Goal: Task Accomplishment & Management: Complete application form

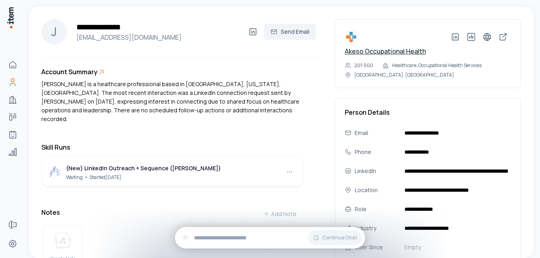
click at [376, 51] on link "Akeso Occupational Health" at bounding box center [385, 51] width 81 height 9
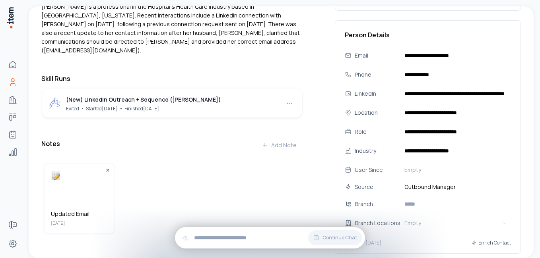
scroll to position [79, 0]
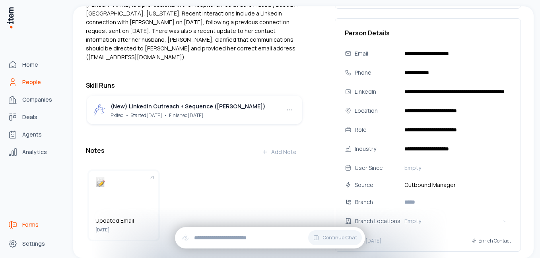
click at [32, 226] on span "Forms" at bounding box center [30, 225] width 16 height 8
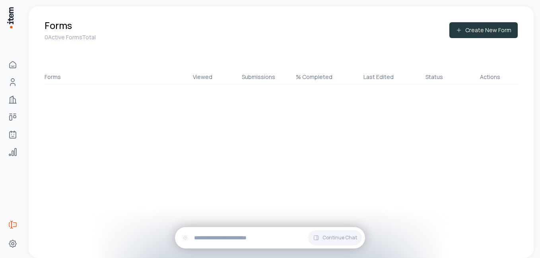
click at [474, 30] on button "Create New Form" at bounding box center [483, 30] width 68 height 16
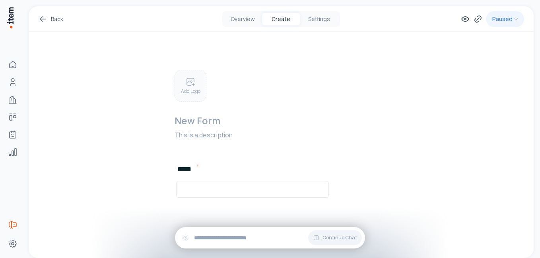
click at [189, 88] on p "Add Logo" at bounding box center [190, 91] width 19 height 6
click at [190, 87] on div "Add Logo" at bounding box center [191, 86] width 32 height 32
click at [189, 83] on img at bounding box center [189, 84] width 28 height 28
drag, startPoint x: 179, startPoint y: 80, endPoint x: 159, endPoint y: 86, distance: 20.6
click at [159, 86] on div "New Form This is a description ***** Add New Element To pick up a draggable ite…" at bounding box center [280, 140] width 267 height 140
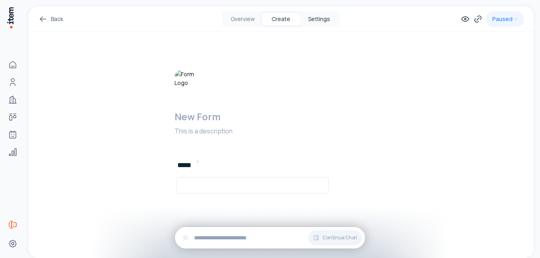
click at [319, 20] on button "Settings" at bounding box center [319, 19] width 38 height 13
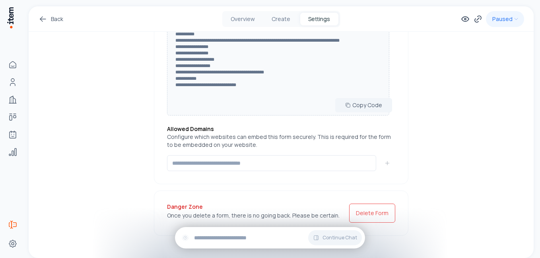
scroll to position [403, 0]
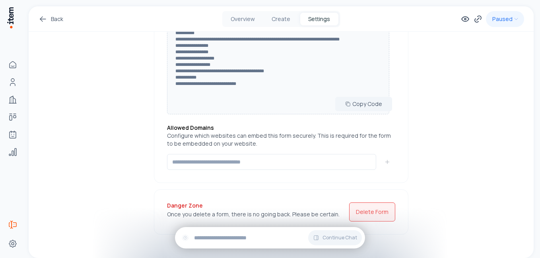
click at [369, 207] on button "Delete Form" at bounding box center [372, 212] width 46 height 19
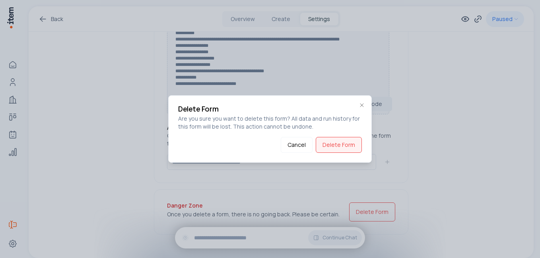
click at [329, 142] on button "Delete Form" at bounding box center [339, 145] width 46 height 16
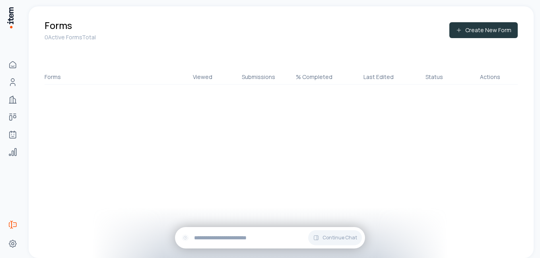
click at [484, 31] on button "Create New Form" at bounding box center [483, 30] width 68 height 16
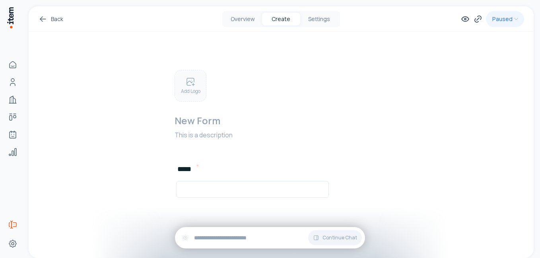
click at [195, 89] on p "Add Logo" at bounding box center [190, 91] width 19 height 6
click at [193, 87] on img at bounding box center [189, 84] width 28 height 28
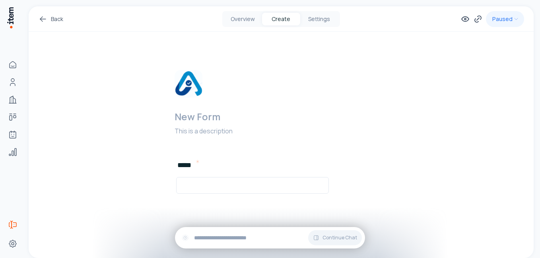
click at [209, 116] on h2 at bounding box center [295, 117] width 240 height 13
drag, startPoint x: 190, startPoint y: 85, endPoint x: 182, endPoint y: 91, distance: 10.3
drag, startPoint x: 182, startPoint y: 91, endPoint x: 222, endPoint y: 71, distance: 45.2
click at [222, 71] on div "New Form This is a description" at bounding box center [295, 105] width 240 height 71
click at [192, 119] on h2 at bounding box center [295, 117] width 240 height 13
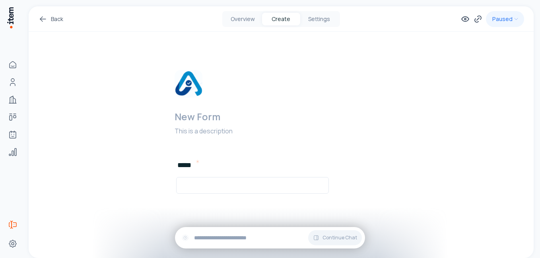
scroll to position [2, 0]
click at [194, 131] on p at bounding box center [295, 129] width 240 height 10
click at [200, 128] on p at bounding box center [295, 129] width 240 height 10
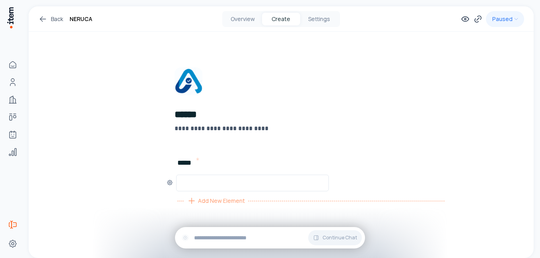
click at [191, 202] on icon at bounding box center [192, 201] width 10 height 10
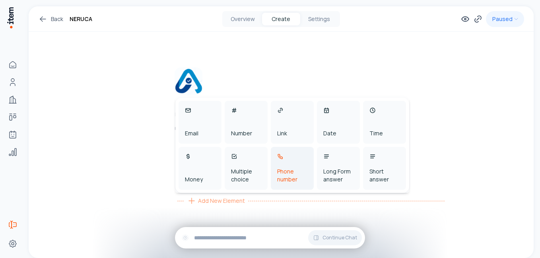
click at [292, 160] on div "Phone number" at bounding box center [292, 168] width 43 height 43
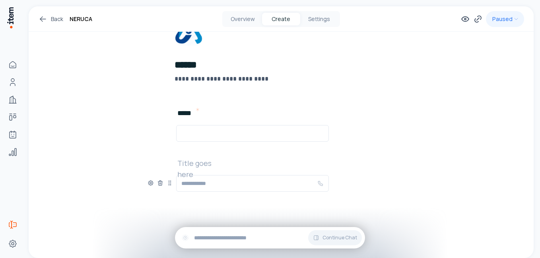
scroll to position [52, 0]
click at [198, 165] on h2 at bounding box center [202, 162] width 51 height 11
click at [198, 201] on span "Add New Element" at bounding box center [221, 201] width 47 height 9
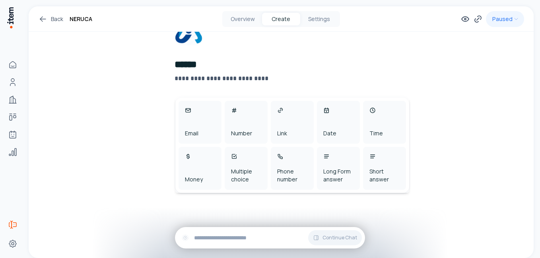
click at [138, 133] on div "**********" at bounding box center [281, 106] width 505 height 304
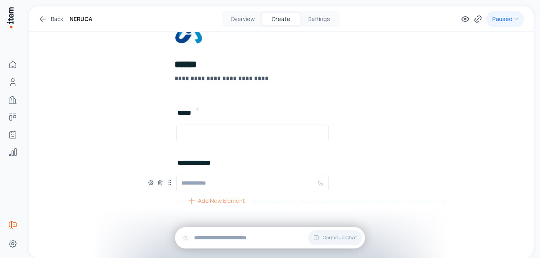
click at [190, 201] on icon at bounding box center [192, 201] width 10 height 10
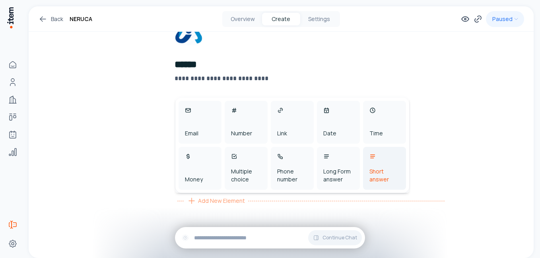
click at [375, 165] on div "Short answer" at bounding box center [384, 168] width 43 height 43
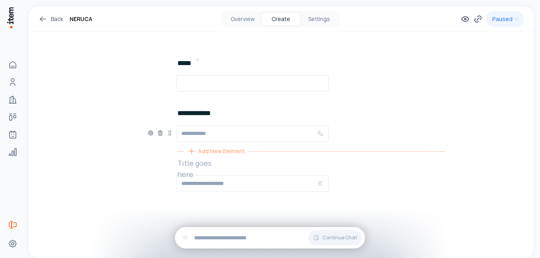
scroll to position [103, 0]
click at [200, 164] on h2 at bounding box center [202, 162] width 51 height 11
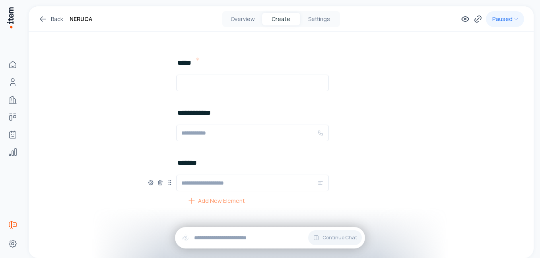
click at [206, 203] on span "Add New Element" at bounding box center [221, 201] width 47 height 9
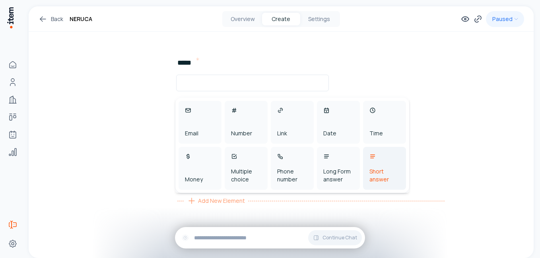
click at [378, 165] on div "Short answer" at bounding box center [384, 168] width 43 height 43
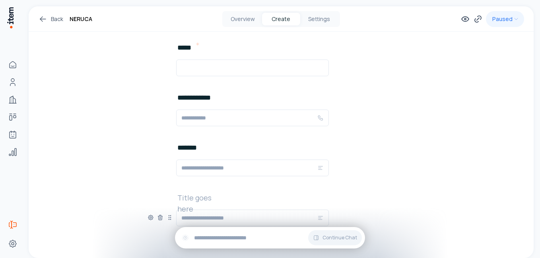
scroll to position [142, 0]
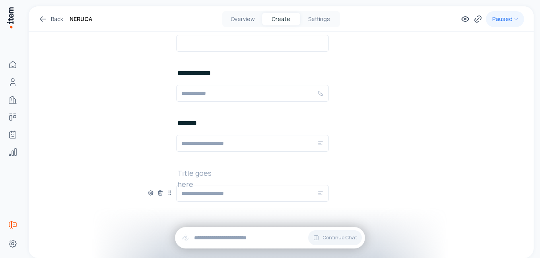
click at [206, 195] on input "text" at bounding box center [249, 194] width 136 height 10
type input "*"
click at [199, 171] on h2 at bounding box center [202, 173] width 51 height 11
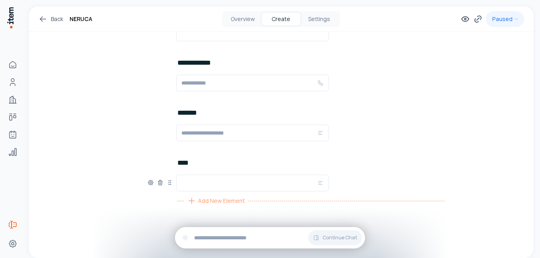
click at [205, 203] on span "Add New Element" at bounding box center [221, 201] width 47 height 9
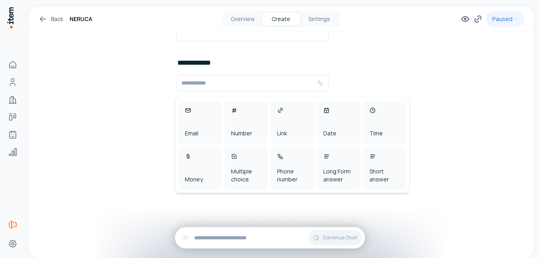
click at [456, 91] on div "**********" at bounding box center [281, 56] width 505 height 405
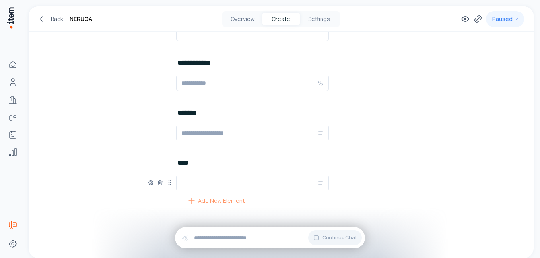
click at [190, 201] on icon at bounding box center [192, 201] width 6 height 0
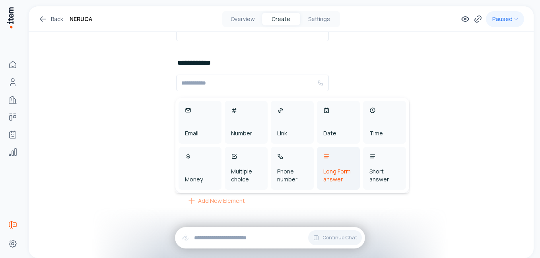
click at [341, 164] on div "Long Form answer" at bounding box center [338, 168] width 43 height 43
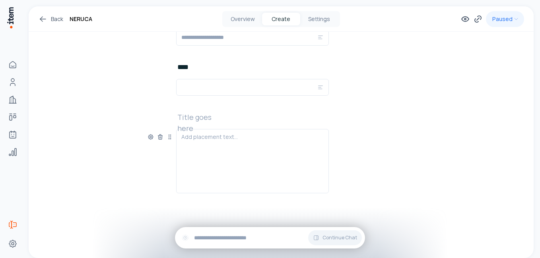
scroll to position [250, 0]
click at [207, 116] on h2 at bounding box center [202, 115] width 51 height 11
click at [197, 116] on h2 at bounding box center [202, 115] width 51 height 11
click at [150, 134] on icon at bounding box center [151, 135] width 2 height 2
click at [143, 87] on div "**********" at bounding box center [281, 7] width 505 height 502
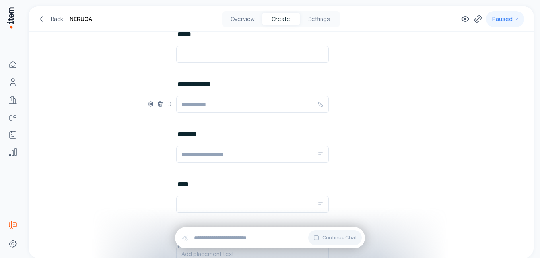
scroll to position [91, 0]
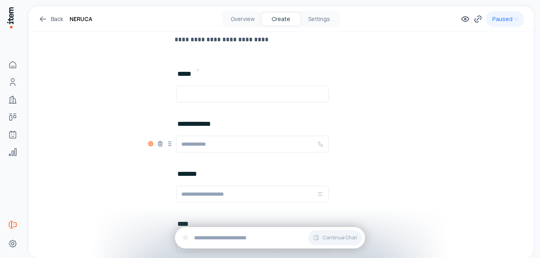
click at [148, 143] on icon at bounding box center [150, 144] width 5 height 5
click at [135, 169] on button "button" at bounding box center [136, 169] width 13 height 7
click at [107, 114] on div "**********" at bounding box center [281, 166] width 505 height 502
click at [151, 145] on icon at bounding box center [150, 144] width 5 height 5
click at [134, 185] on button "button" at bounding box center [136, 185] width 13 height 7
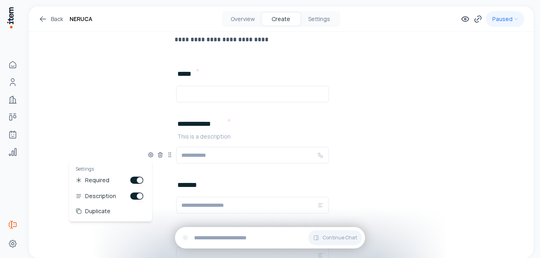
click at [193, 137] on p at bounding box center [310, 137] width 267 height 8
click at [148, 156] on icon at bounding box center [150, 155] width 5 height 5
click at [135, 197] on button "button" at bounding box center [136, 196] width 13 height 7
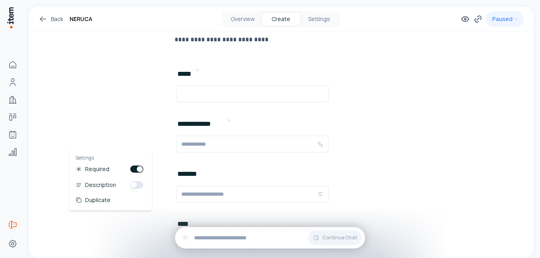
click at [121, 102] on div "**********" at bounding box center [281, 166] width 505 height 502
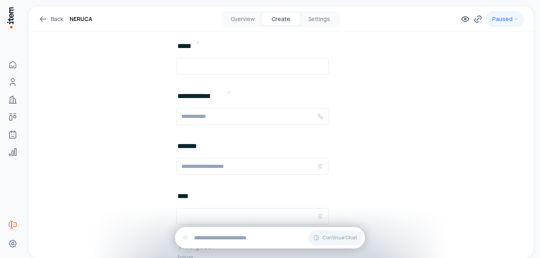
scroll to position [131, 0]
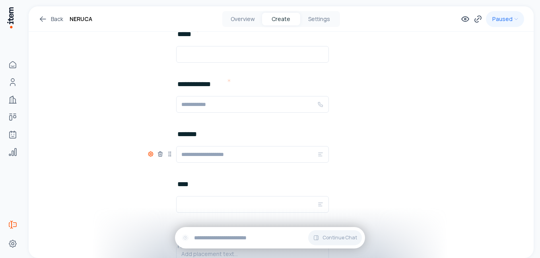
click at [149, 154] on icon at bounding box center [150, 154] width 6 height 6
click at [132, 179] on button "button" at bounding box center [136, 179] width 13 height 7
click at [120, 118] on div "**********" at bounding box center [281, 126] width 505 height 502
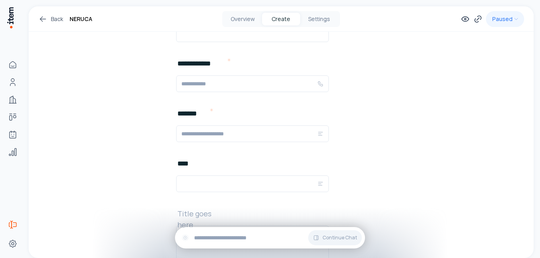
scroll to position [171, 0]
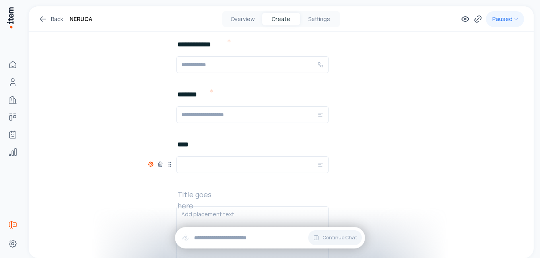
click at [147, 164] on icon at bounding box center [150, 164] width 6 height 6
click at [133, 191] on button "button" at bounding box center [136, 189] width 13 height 7
click at [124, 136] on div "**********" at bounding box center [281, 86] width 505 height 502
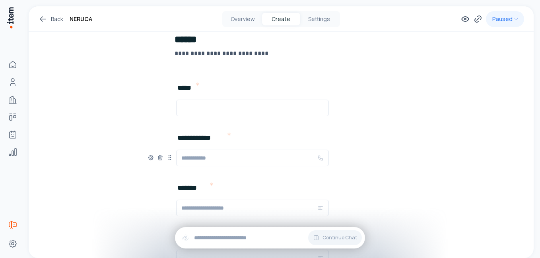
scroll to position [91, 0]
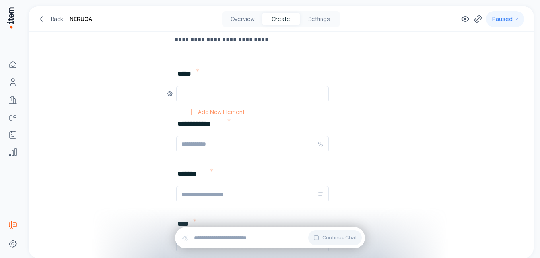
click at [206, 112] on span "Add New Element" at bounding box center [221, 112] width 47 height 9
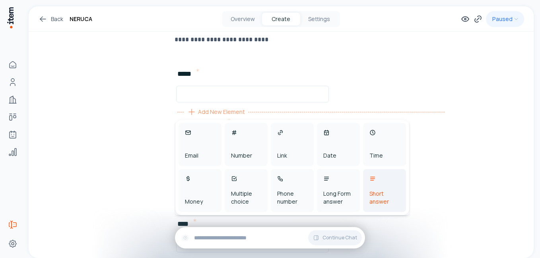
click at [387, 192] on div "Short answer" at bounding box center [384, 198] width 30 height 16
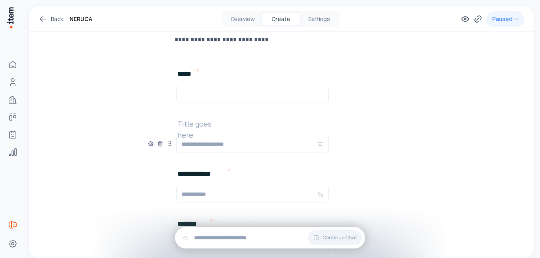
drag, startPoint x: 322, startPoint y: 145, endPoint x: 316, endPoint y: 143, distance: 6.4
click at [316, 143] on div at bounding box center [252, 144] width 153 height 17
drag, startPoint x: 167, startPoint y: 144, endPoint x: 166, endPoint y: 87, distance: 56.5
click at [167, 87] on icon at bounding box center [167, 87] width 0 height 0
drag, startPoint x: 169, startPoint y: 145, endPoint x: 171, endPoint y: 91, distance: 53.7
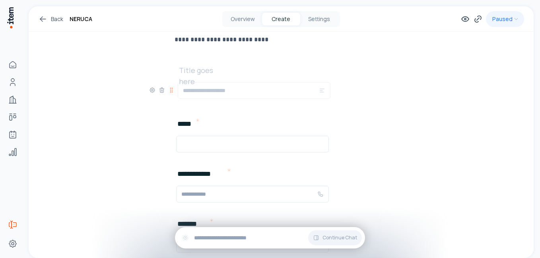
click at [171, 91] on icon at bounding box center [171, 90] width 6 height 6
click at [167, 94] on icon at bounding box center [170, 94] width 6 height 6
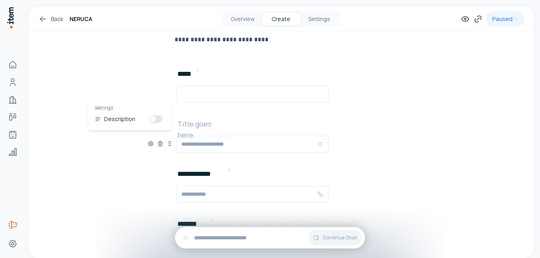
click at [203, 141] on input "text" at bounding box center [249, 145] width 136 height 10
click at [200, 126] on h2 at bounding box center [202, 123] width 51 height 11
click at [99, 155] on div "**********" at bounding box center [281, 191] width 505 height 553
click at [147, 144] on icon at bounding box center [150, 144] width 6 height 6
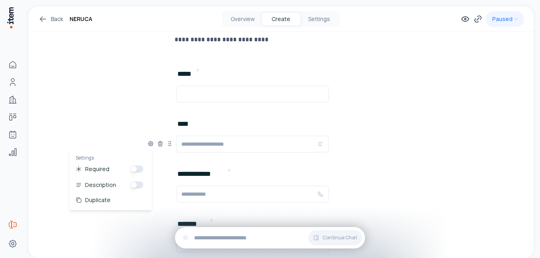
click at [139, 168] on button "button" at bounding box center [136, 169] width 13 height 7
click at [104, 112] on div "**********" at bounding box center [281, 191] width 505 height 553
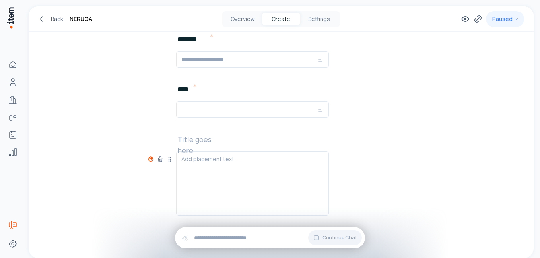
scroll to position [290, 0]
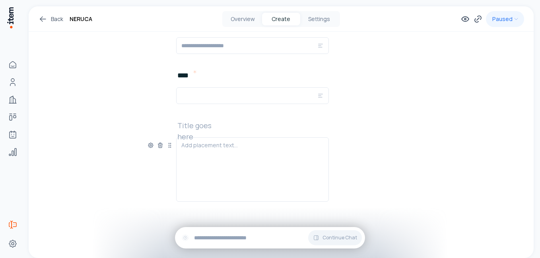
click at [198, 127] on h2 at bounding box center [202, 125] width 51 height 11
click at [150, 145] on icon at bounding box center [150, 145] width 6 height 6
click at [132, 186] on button "button" at bounding box center [136, 186] width 13 height 7
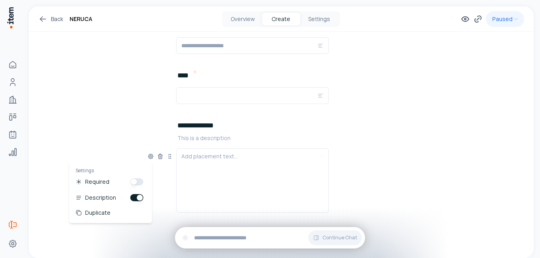
click at [190, 139] on p at bounding box center [310, 138] width 267 height 8
click at [272, 135] on p "**********" at bounding box center [310, 138] width 267 height 8
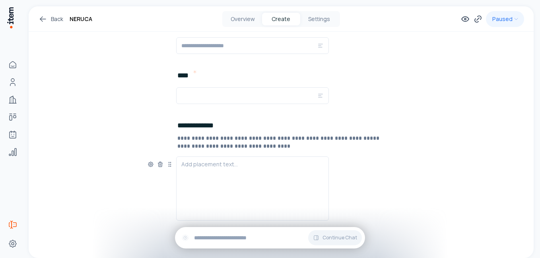
click at [340, 140] on p "**********" at bounding box center [310, 138] width 267 height 8
click at [297, 143] on p "**********" at bounding box center [310, 146] width 267 height 8
click at [411, 145] on p "**********" at bounding box center [310, 146] width 267 height 8
click at [384, 159] on div "Add placement text..." at bounding box center [280, 189] width 267 height 64
click at [246, 175] on div at bounding box center [252, 188] width 142 height 57
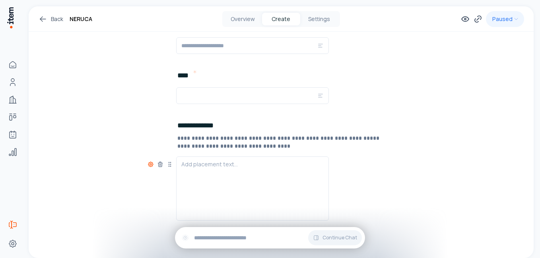
click at [149, 166] on icon at bounding box center [150, 164] width 6 height 6
click at [132, 130] on div "**********" at bounding box center [281, 2] width 505 height 572
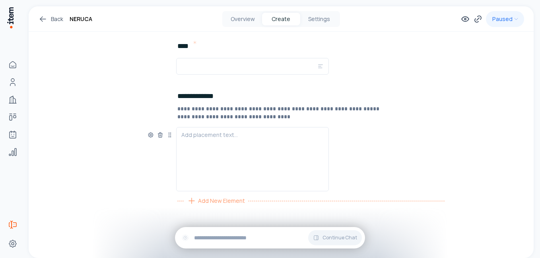
click at [222, 202] on span "Add New Element" at bounding box center [221, 201] width 47 height 9
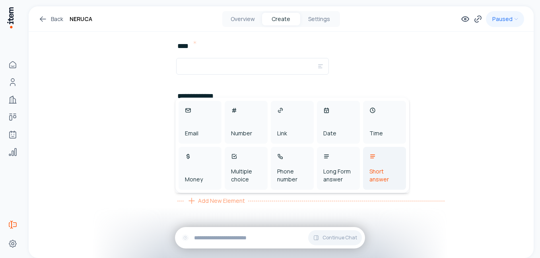
click at [376, 159] on div "Short answer" at bounding box center [384, 168] width 43 height 43
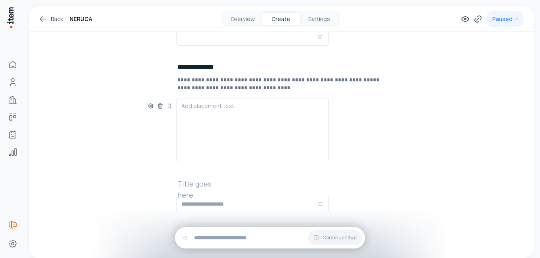
scroll to position [370, 0]
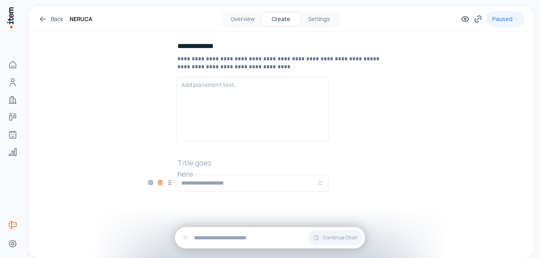
click at [160, 184] on icon at bounding box center [160, 183] width 6 height 6
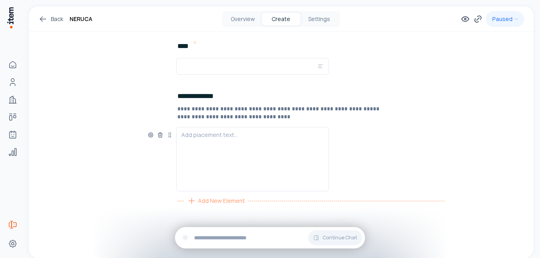
click at [208, 202] on span "Add New Element" at bounding box center [221, 201] width 47 height 9
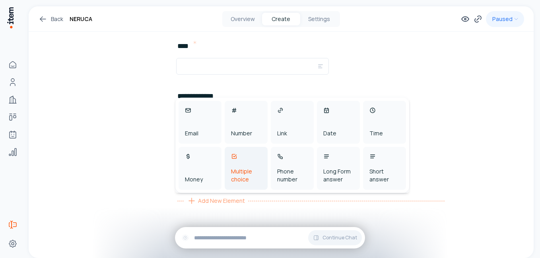
click at [240, 158] on div "Multiple choice" at bounding box center [246, 168] width 43 height 43
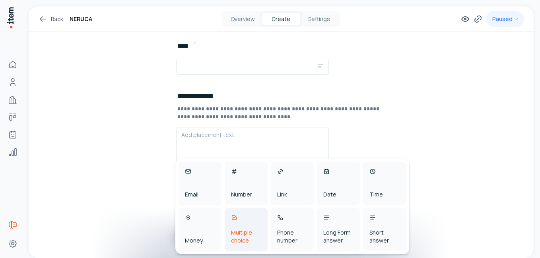
scroll to position [370, 0]
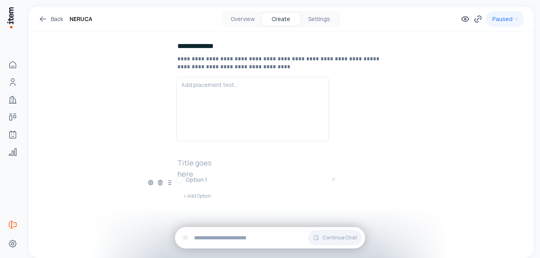
click at [204, 181] on h3 at bounding box center [262, 180] width 153 height 8
click at [195, 195] on button "Add Option" at bounding box center [196, 196] width 41 height 16
click at [200, 193] on h3 at bounding box center [262, 194] width 153 height 8
click at [225, 164] on h2 at bounding box center [202, 162] width 51 height 11
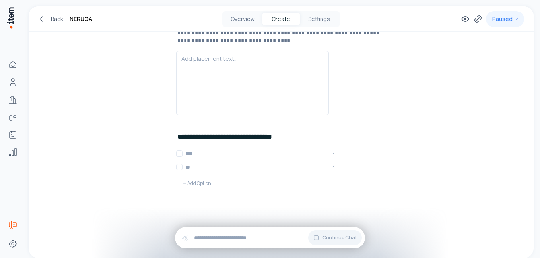
click at [192, 186] on button "Add Option" at bounding box center [196, 184] width 41 height 16
click at [206, 181] on h3 at bounding box center [262, 181] width 153 height 8
click at [287, 138] on h2 "**********" at bounding box center [235, 136] width 116 height 11
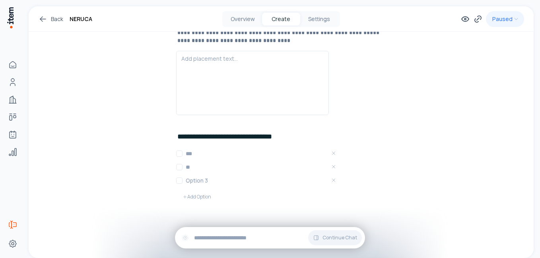
click at [198, 180] on h3 at bounding box center [262, 181] width 153 height 8
click at [203, 212] on span "Add New Element" at bounding box center [221, 214] width 47 height 9
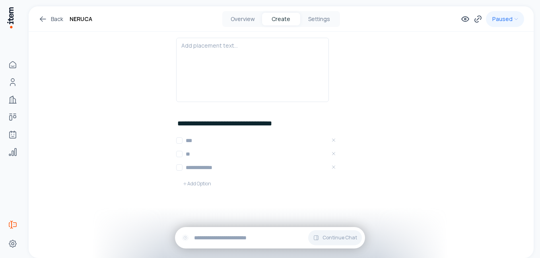
scroll to position [409, 0]
click at [464, 19] on icon at bounding box center [465, 19] width 2 height 2
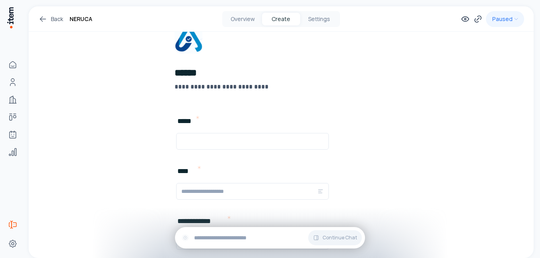
scroll to position [12, 0]
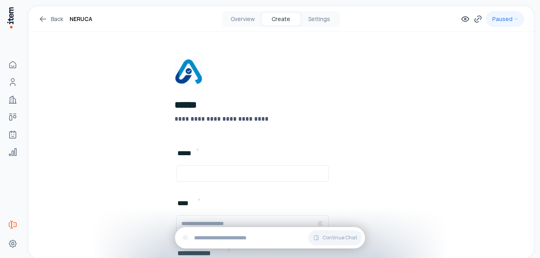
click at [216, 106] on h2 "******" at bounding box center [295, 105] width 240 height 13
click at [388, 126] on div "**********" at bounding box center [295, 121] width 240 height 14
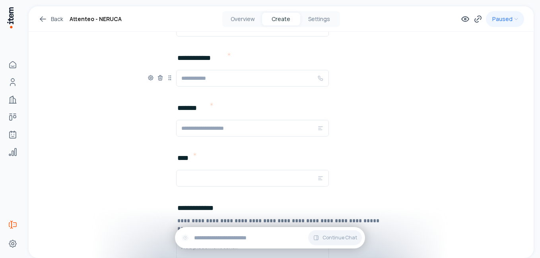
scroll to position [211, 0]
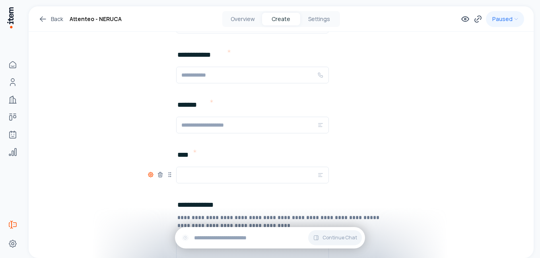
click at [150, 175] on icon at bounding box center [151, 175] width 2 height 2
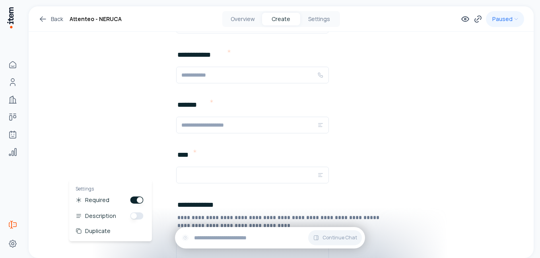
click at [143, 140] on div "**********" at bounding box center [281, 126] width 505 height 661
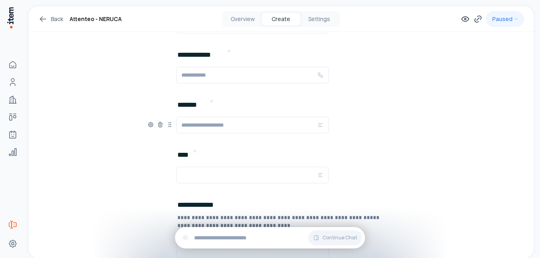
click at [244, 126] on input "text" at bounding box center [249, 125] width 136 height 10
click at [204, 174] on input "text" at bounding box center [249, 176] width 136 height 10
click at [246, 134] on div "******* Add New Element" at bounding box center [280, 124] width 267 height 50
click at [244, 129] on input "text" at bounding box center [249, 125] width 136 height 10
click at [383, 116] on div "******* Add New Element" at bounding box center [280, 124] width 267 height 50
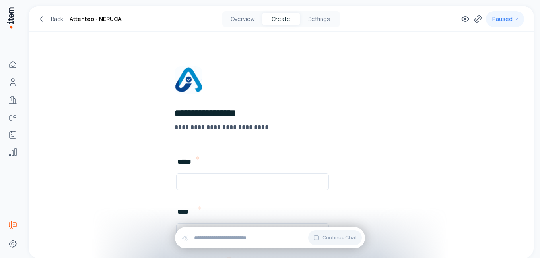
scroll to position [0, 0]
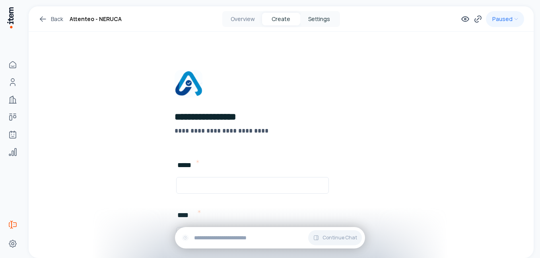
click at [316, 20] on button "Settings" at bounding box center [319, 19] width 38 height 13
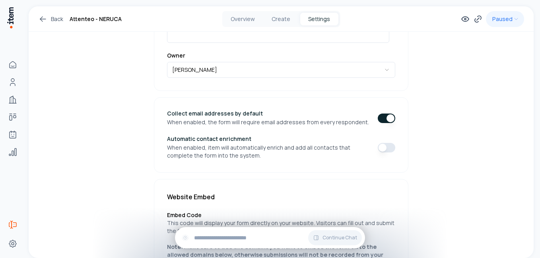
scroll to position [159, 0]
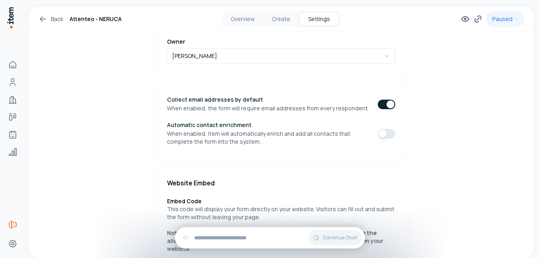
click at [378, 134] on button "button" at bounding box center [386, 134] width 17 height 10
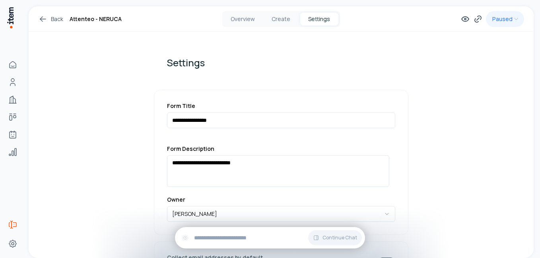
scroll to position [0, 0]
click at [276, 20] on button "Create" at bounding box center [281, 19] width 38 height 13
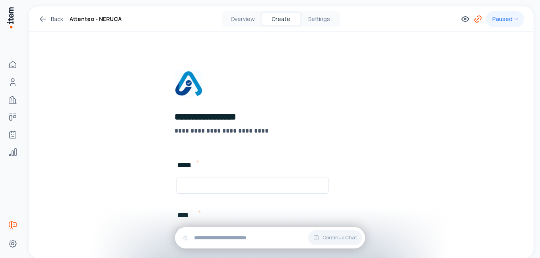
click at [477, 20] on icon at bounding box center [478, 19] width 2 height 2
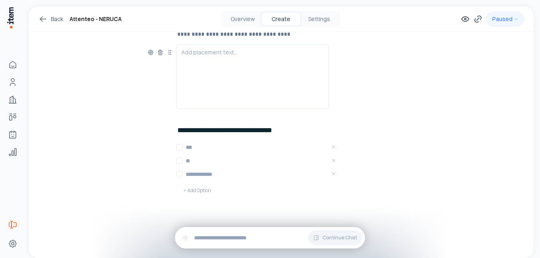
scroll to position [409, 0]
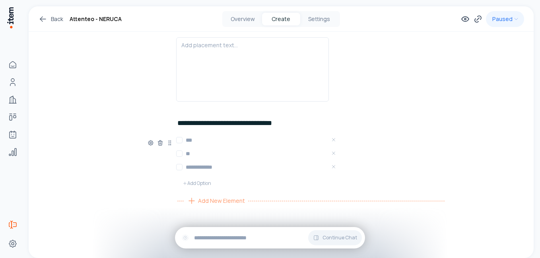
click at [213, 204] on span "Add New Element" at bounding box center [221, 201] width 47 height 9
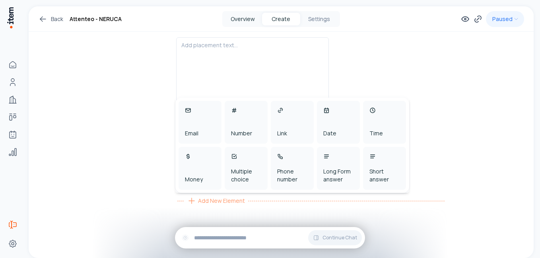
click at [240, 21] on button "Overview" at bounding box center [243, 19] width 38 height 13
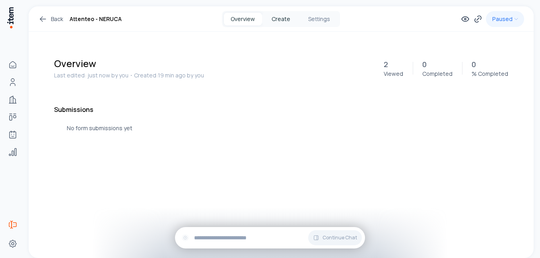
click at [279, 19] on button "Create" at bounding box center [281, 19] width 38 height 13
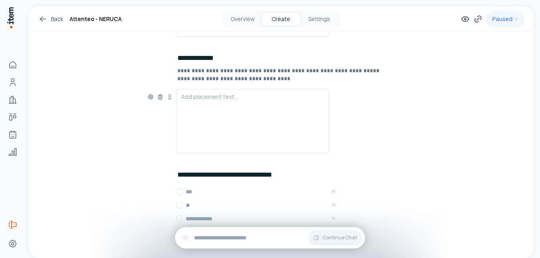
scroll to position [409, 0]
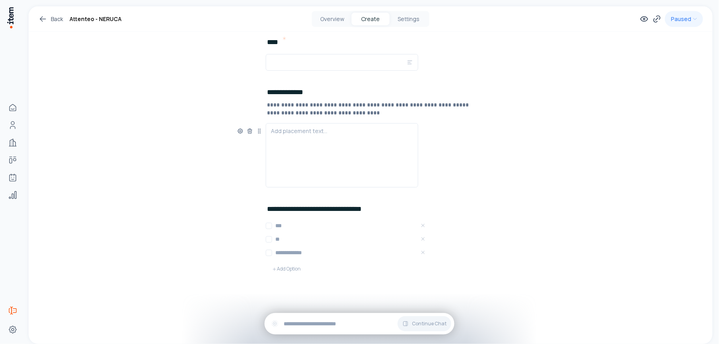
scroll to position [325, 0]
click at [293, 258] on span "Add New Element" at bounding box center [311, 287] width 47 height 9
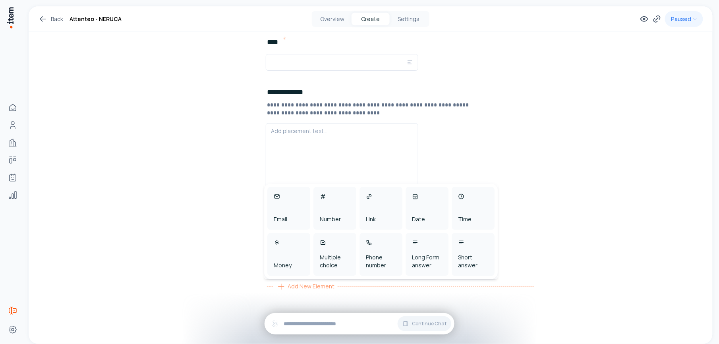
click at [182, 109] on div "**********" at bounding box center [371, 13] width 684 height 661
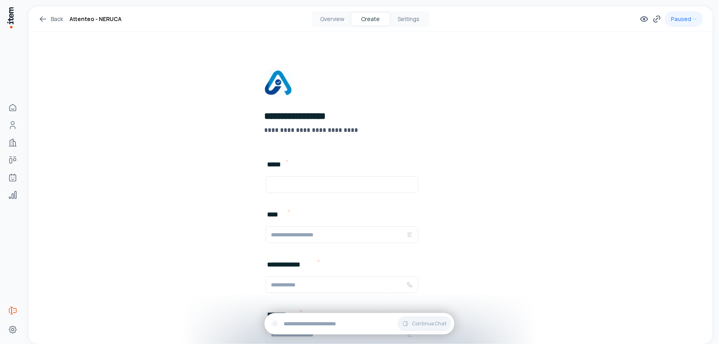
scroll to position [0, 0]
click at [302, 131] on p "**********" at bounding box center [384, 131] width 240 height 10
drag, startPoint x: 350, startPoint y: 132, endPoint x: 250, endPoint y: 129, distance: 99.8
click at [251, 129] on div "**********" at bounding box center [370, 343] width 267 height 547
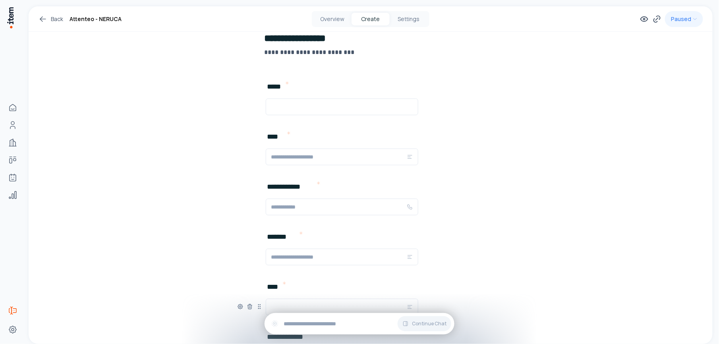
scroll to position [53, 0]
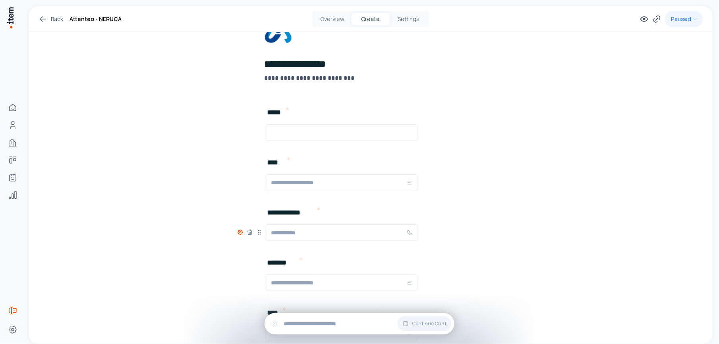
click at [240, 233] on icon at bounding box center [241, 233] width 2 height 2
click at [226, 258] on button "button" at bounding box center [225, 258] width 13 height 7
click at [215, 195] on div "**********" at bounding box center [371, 283] width 684 height 661
click at [288, 234] on input "text" at bounding box center [339, 233] width 136 height 10
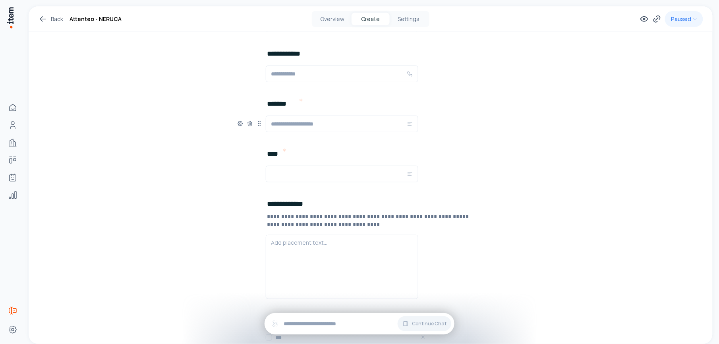
scroll to position [265, 0]
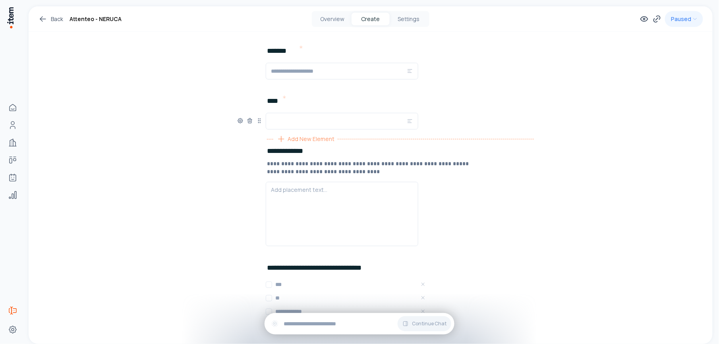
click at [306, 138] on span "Add New Element" at bounding box center [311, 139] width 47 height 9
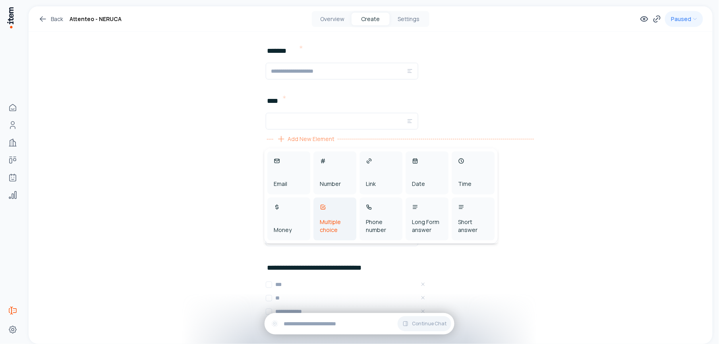
click at [335, 210] on div "Multiple choice" at bounding box center [335, 219] width 43 height 43
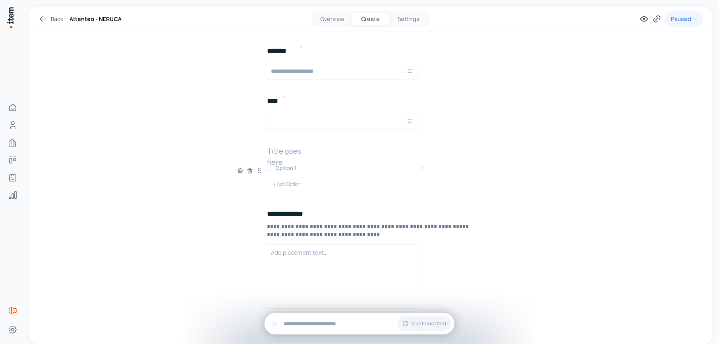
click at [288, 149] on h2 at bounding box center [292, 150] width 51 height 11
click at [291, 169] on h3 at bounding box center [351, 168] width 153 height 8
click at [318, 150] on div "**********" at bounding box center [370, 176] width 267 height 63
click at [312, 149] on h2 "**********" at bounding box center [291, 150] width 48 height 11
click at [238, 173] on icon at bounding box center [240, 171] width 6 height 6
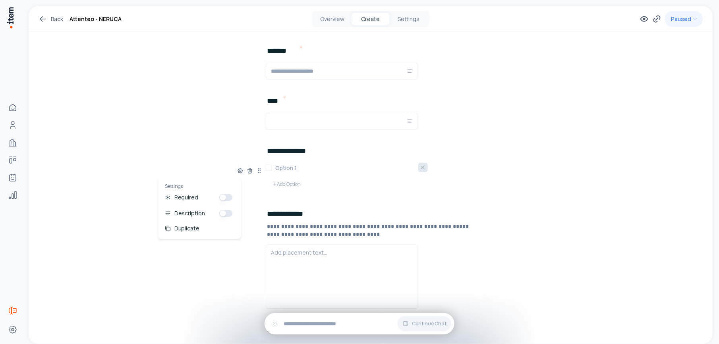
click at [421, 170] on icon "Remove Option 1" at bounding box center [424, 168] width 6 height 6
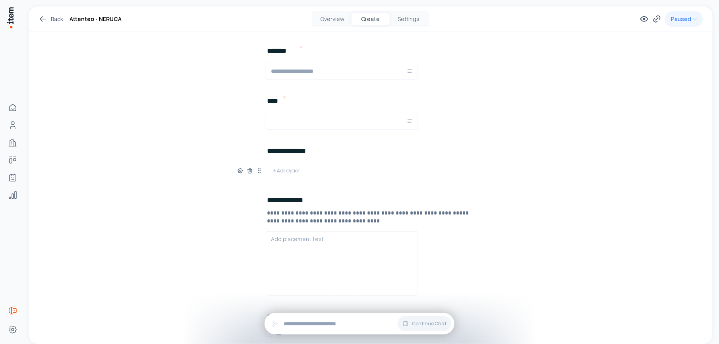
click at [310, 153] on h2 "**********" at bounding box center [291, 150] width 48 height 11
click at [248, 173] on icon at bounding box center [250, 172] width 4 height 4
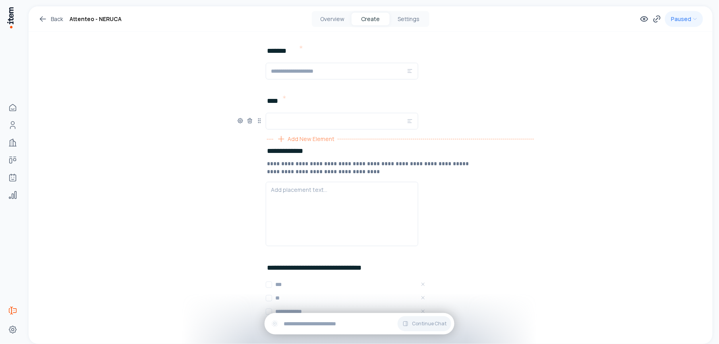
click at [293, 138] on span "Add New Element" at bounding box center [311, 139] width 47 height 9
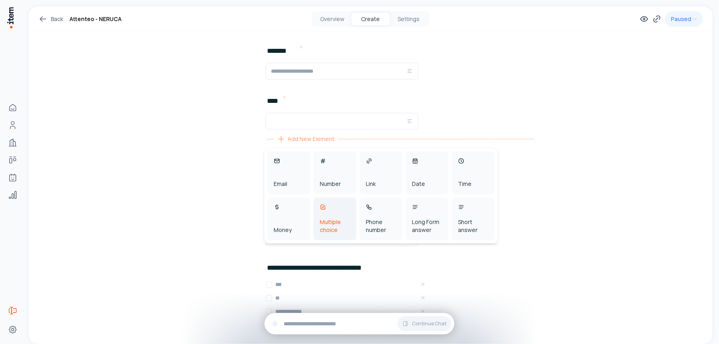
click at [341, 206] on div "Multiple choice" at bounding box center [335, 219] width 43 height 43
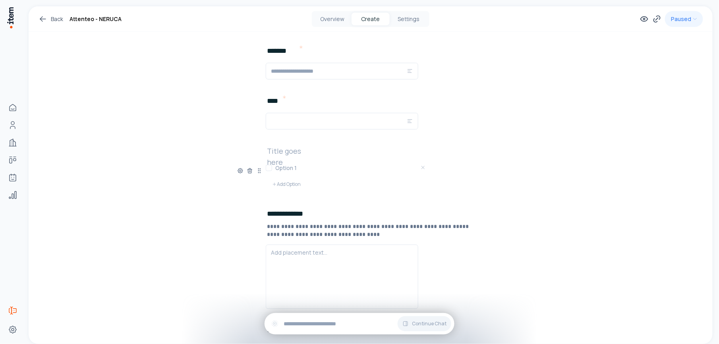
click at [296, 155] on h2 at bounding box center [292, 150] width 51 height 11
click at [297, 166] on h3 at bounding box center [351, 168] width 153 height 8
click at [288, 168] on h3 "**" at bounding box center [351, 168] width 153 height 8
click at [287, 182] on button "Add Option" at bounding box center [286, 184] width 41 height 16
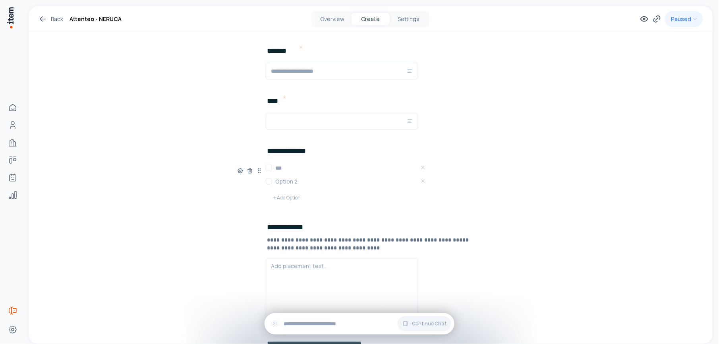
click at [292, 180] on h3 at bounding box center [351, 182] width 153 height 8
click at [281, 169] on h3 "***" at bounding box center [351, 168] width 153 height 8
click at [283, 181] on h3 at bounding box center [351, 182] width 153 height 8
click at [272, 197] on icon at bounding box center [274, 198] width 5 height 5
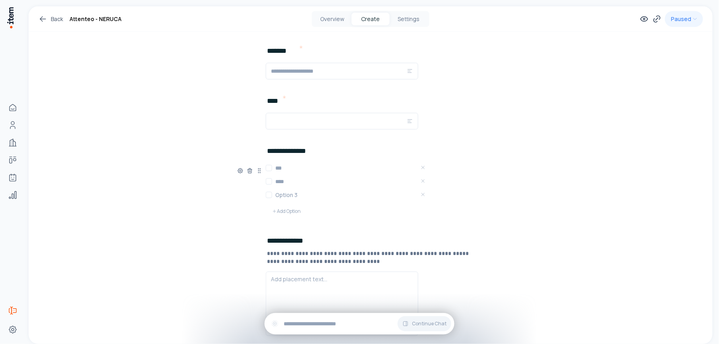
click at [289, 196] on h3 at bounding box center [351, 195] width 153 height 8
click at [288, 195] on h3 "**" at bounding box center [351, 195] width 153 height 8
click at [282, 210] on button "Add Option" at bounding box center [286, 212] width 41 height 16
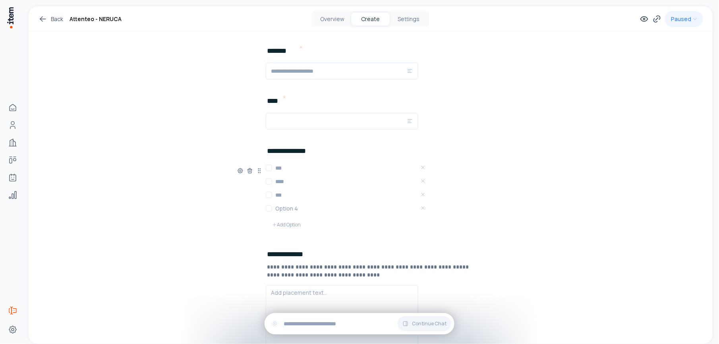
click at [282, 209] on h3 at bounding box center [351, 209] width 153 height 8
click at [285, 227] on button "Add Option" at bounding box center [286, 225] width 41 height 16
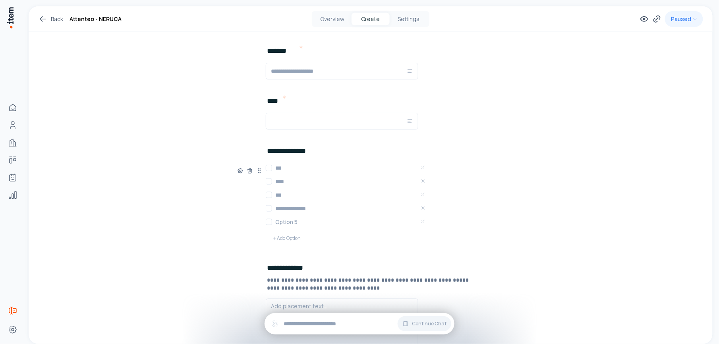
click at [285, 223] on h3 at bounding box center [351, 222] width 153 height 8
click at [246, 222] on div "**********" at bounding box center [370, 204] width 267 height 83
click at [291, 254] on span "Add New Element" at bounding box center [311, 256] width 47 height 9
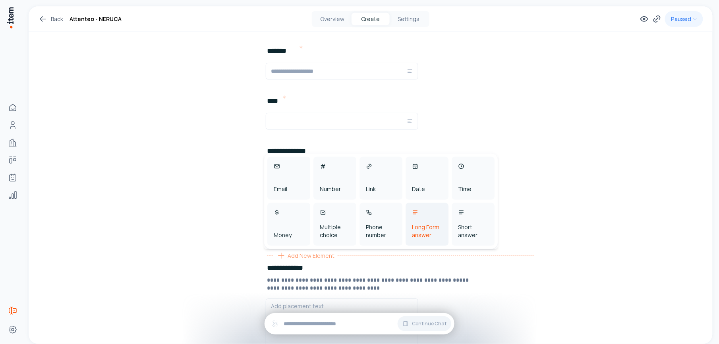
click at [433, 222] on div "Long Form answer" at bounding box center [427, 224] width 43 height 43
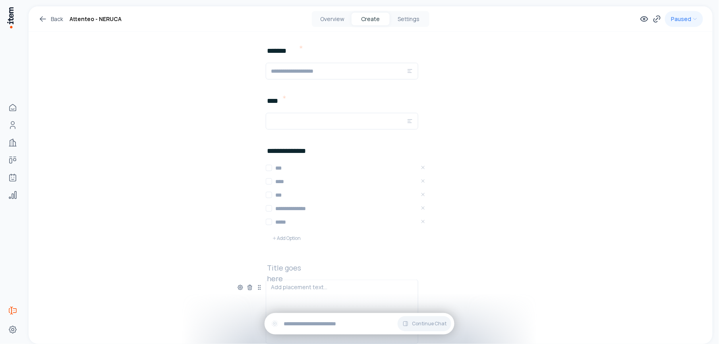
click at [290, 258] on h2 at bounding box center [292, 267] width 51 height 11
click at [343, 258] on h2 "**********" at bounding box center [328, 267] width 122 height 11
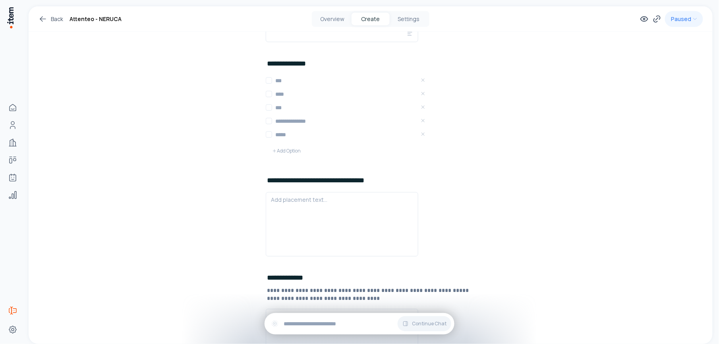
scroll to position [371, 0]
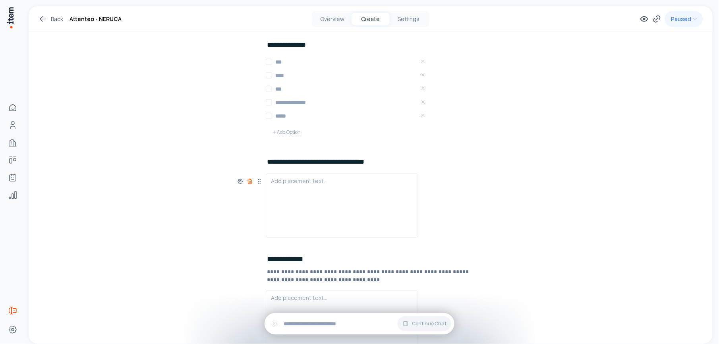
click at [248, 180] on icon at bounding box center [250, 180] width 4 height 0
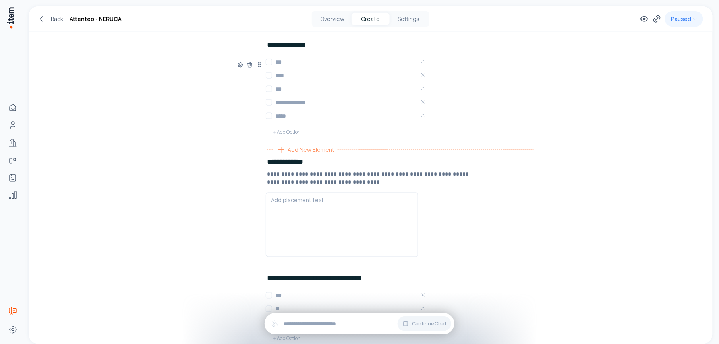
click at [296, 148] on span "Add New Element" at bounding box center [311, 149] width 47 height 9
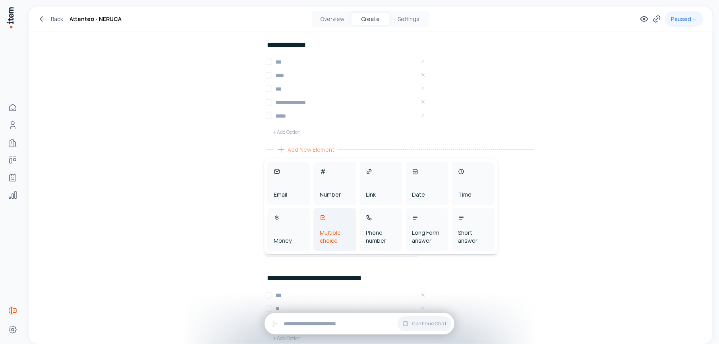
click at [333, 221] on div "Multiple choice" at bounding box center [335, 229] width 43 height 43
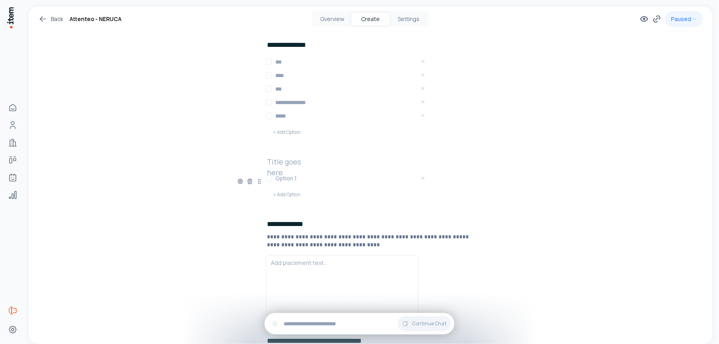
click at [297, 165] on h2 at bounding box center [292, 161] width 51 height 11
paste h2
click at [273, 196] on icon at bounding box center [274, 195] width 5 height 5
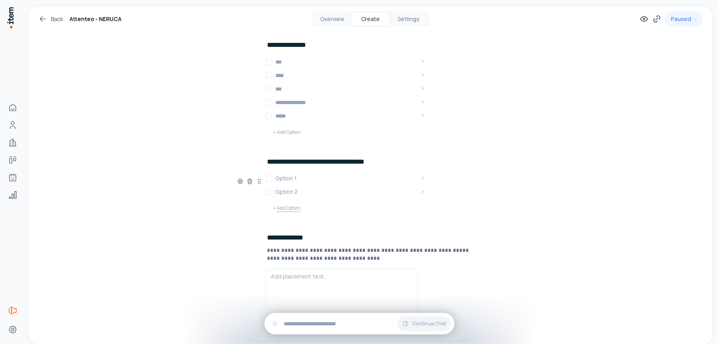
click at [279, 207] on button "Add Option" at bounding box center [286, 209] width 41 height 16
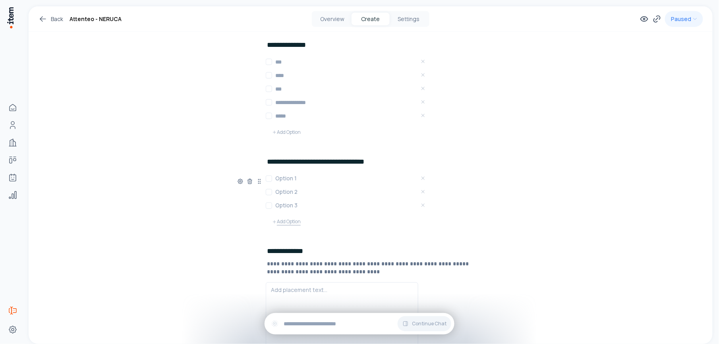
click at [283, 220] on button "Add Option" at bounding box center [286, 222] width 41 height 16
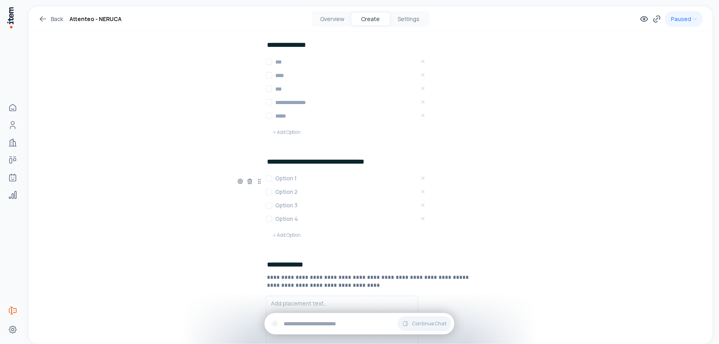
click at [283, 179] on h3 at bounding box center [351, 179] width 153 height 8
paste h3
click at [294, 192] on h3 at bounding box center [351, 192] width 153 height 8
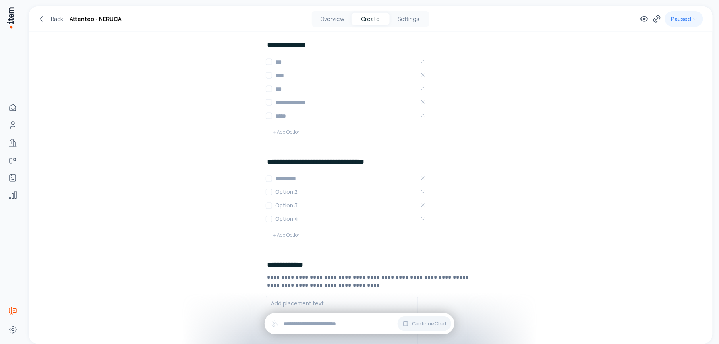
click at [294, 192] on h3 at bounding box center [351, 192] width 153 height 8
click at [291, 206] on h3 at bounding box center [351, 206] width 153 height 8
paste h3
drag, startPoint x: 369, startPoint y: 192, endPoint x: 265, endPoint y: 193, distance: 104.5
click at [266, 193] on div "**********" at bounding box center [347, 192] width 162 height 10
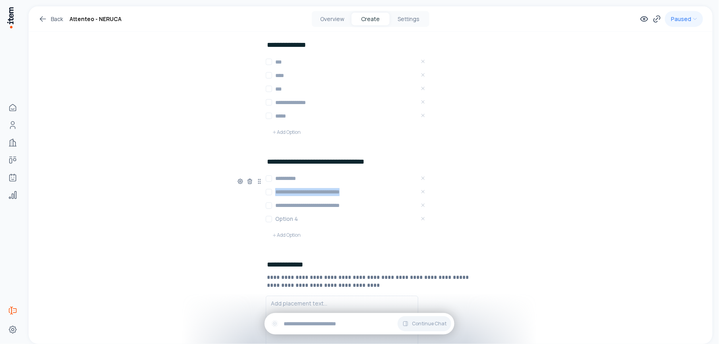
paste h3
click at [290, 222] on h3 at bounding box center [351, 219] width 153 height 8
paste h3
click at [285, 234] on button "Add Option" at bounding box center [286, 236] width 41 height 16
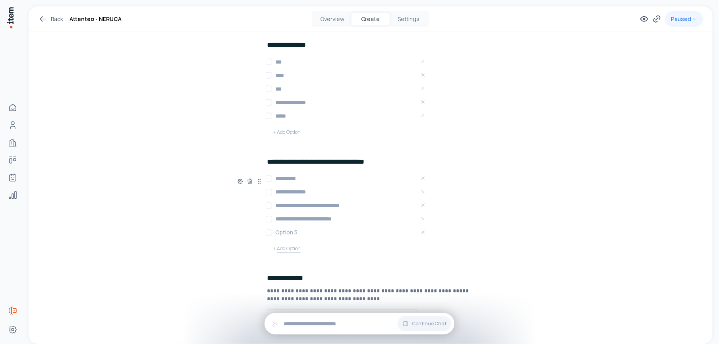
click at [285, 234] on h3 at bounding box center [351, 233] width 153 height 8
paste h3
click at [460, 232] on div "**********" at bounding box center [370, 215] width 267 height 83
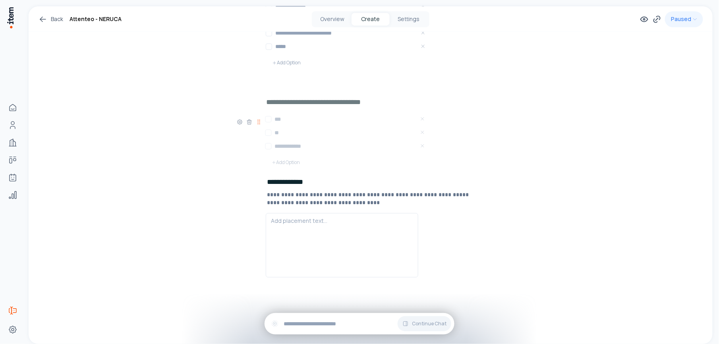
scroll to position [506, 0]
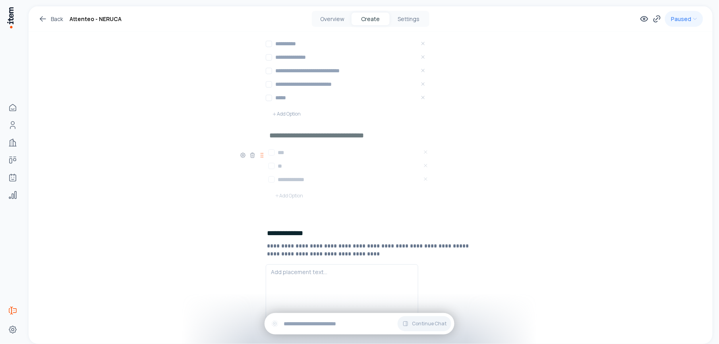
drag, startPoint x: 257, startPoint y: 231, endPoint x: 260, endPoint y: 158, distance: 72.4
click at [260, 158] on icon at bounding box center [262, 155] width 6 height 6
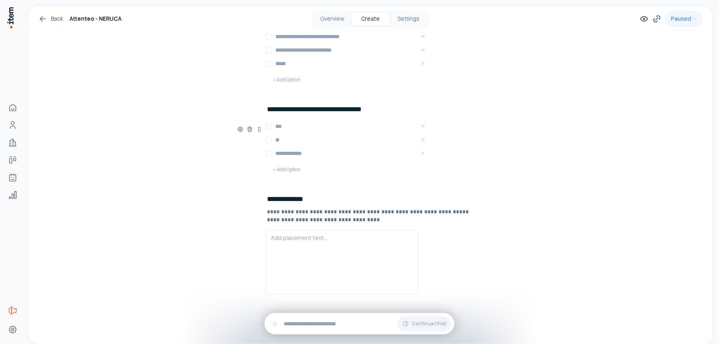
scroll to position [558, 0]
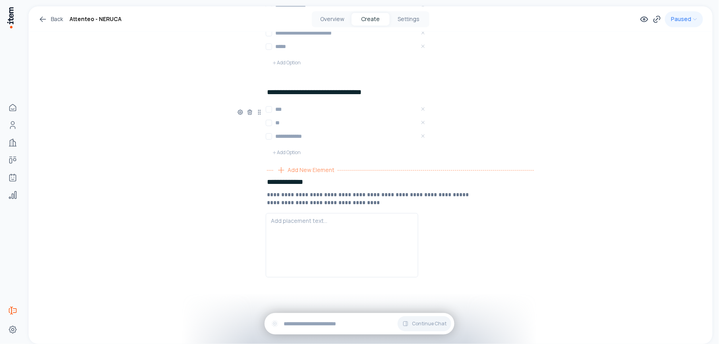
click at [296, 169] on span "Add New Element" at bounding box center [311, 170] width 47 height 9
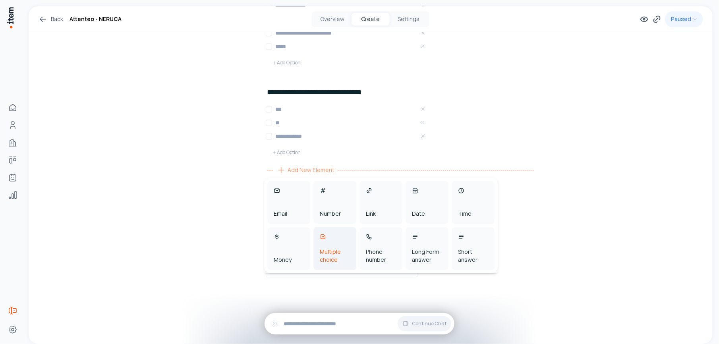
click at [329, 245] on div "Multiple choice" at bounding box center [335, 248] width 43 height 43
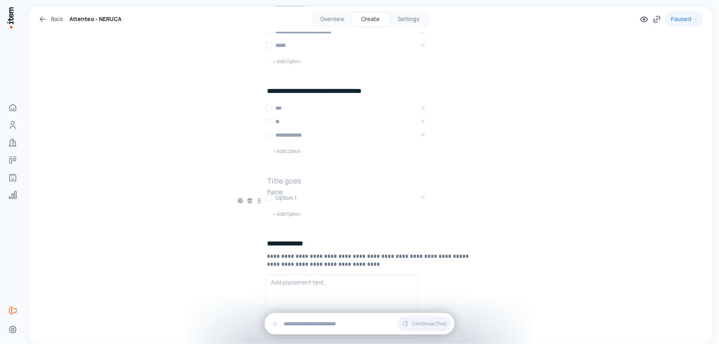
click at [290, 198] on h3 at bounding box center [351, 198] width 153 height 8
click at [296, 180] on h2 at bounding box center [292, 180] width 51 height 11
paste h2
click at [283, 212] on button "Add Option" at bounding box center [286, 214] width 41 height 16
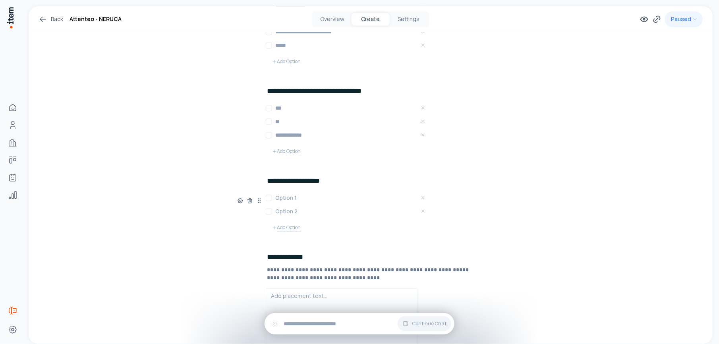
click at [281, 228] on button "Add Option" at bounding box center [286, 228] width 41 height 16
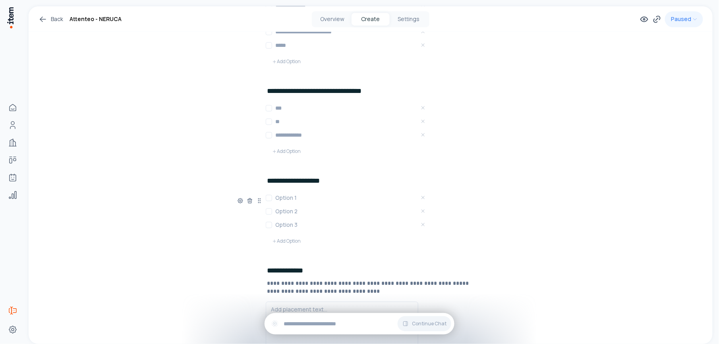
click at [285, 200] on h3 at bounding box center [351, 198] width 153 height 8
click at [293, 210] on h3 at bounding box center [351, 211] width 153 height 8
click at [288, 228] on h3 at bounding box center [351, 225] width 153 height 8
click at [278, 239] on button "Add Option" at bounding box center [286, 241] width 41 height 16
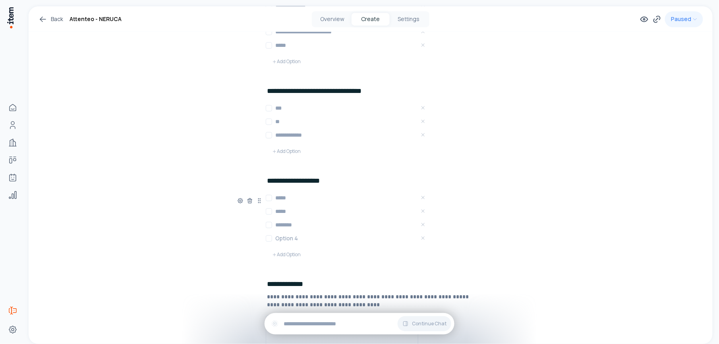
click at [285, 239] on h3 at bounding box center [351, 239] width 153 height 8
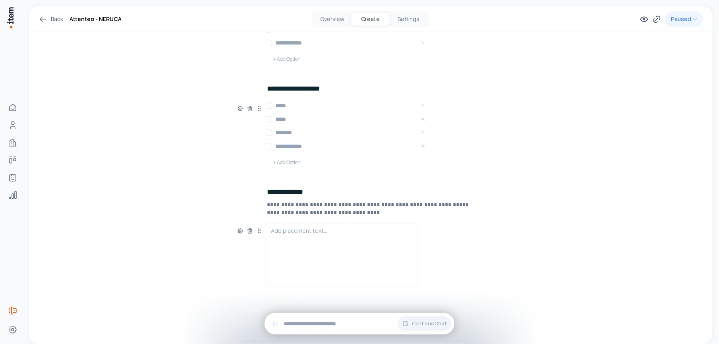
scroll to position [662, 0]
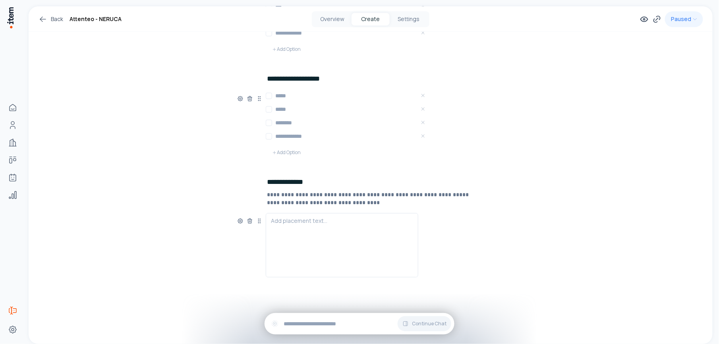
click at [369, 202] on p "**********" at bounding box center [400, 203] width 267 height 8
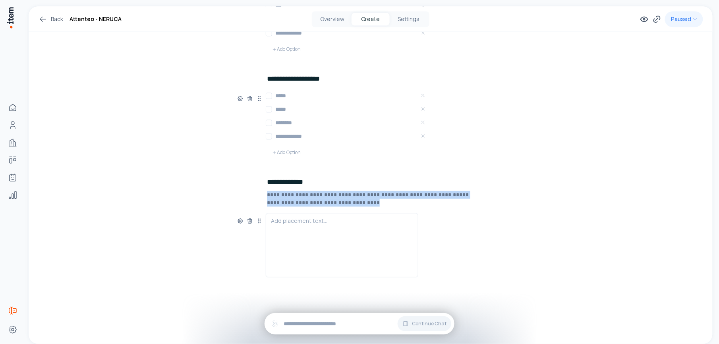
drag, startPoint x: 369, startPoint y: 202, endPoint x: 255, endPoint y: 191, distance: 115.0
click at [255, 191] on div "**********" at bounding box center [370, 234] width 267 height 117
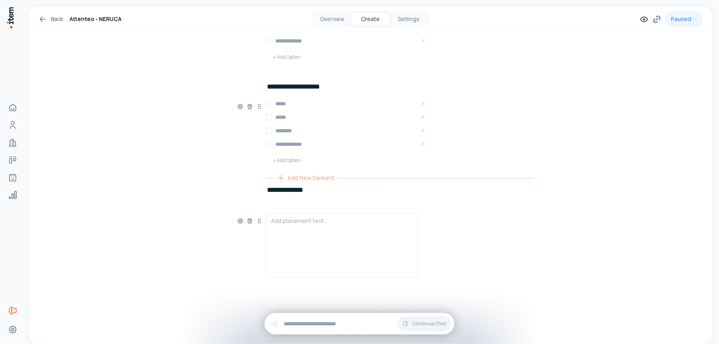
scroll to position [654, 0]
click at [306, 190] on div "**********" at bounding box center [370, 238] width 267 height 109
click at [296, 189] on h2 "**********" at bounding box center [287, 189] width 41 height 11
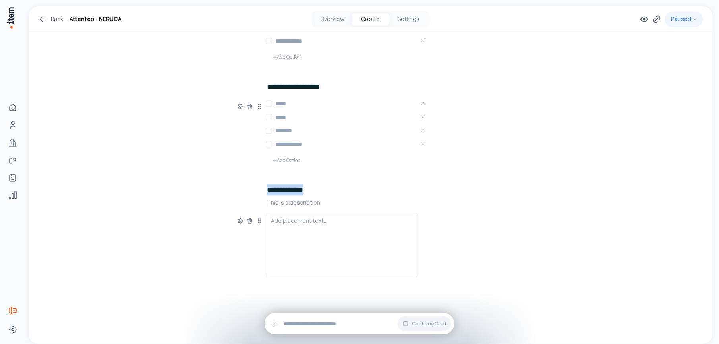
paste h2
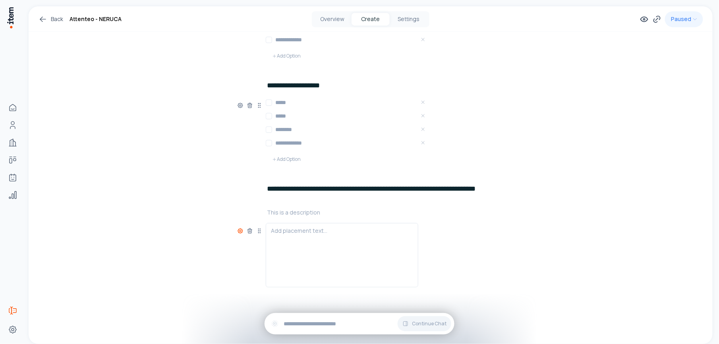
click at [238, 233] on icon at bounding box center [240, 231] width 5 height 5
click at [226, 258] on button "button" at bounding box center [225, 273] width 13 height 7
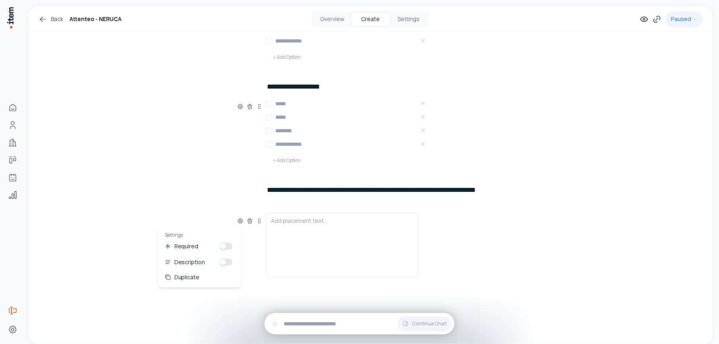
click at [307, 258] on span "Add New Element" at bounding box center [311, 287] width 47 height 9
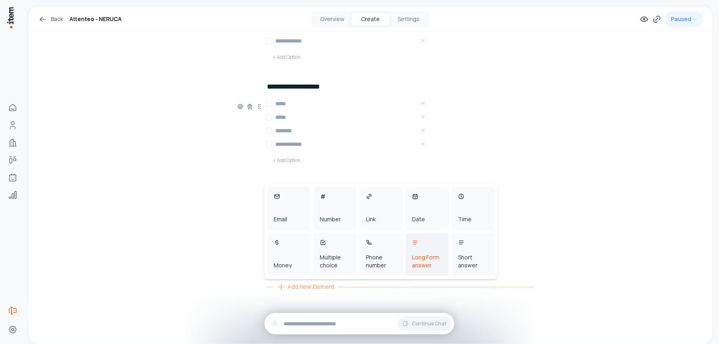
click at [428, 250] on div "Long Form answer" at bounding box center [427, 254] width 43 height 43
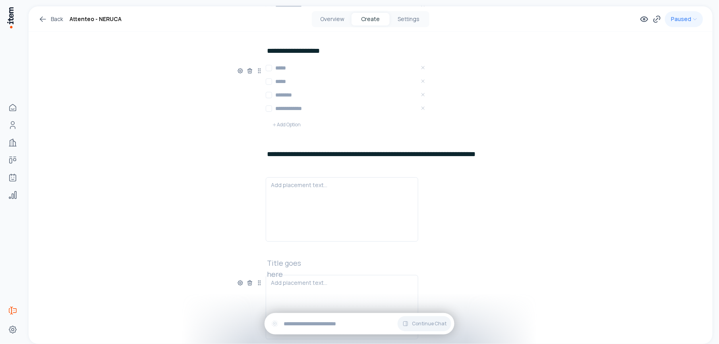
scroll to position [707, 0]
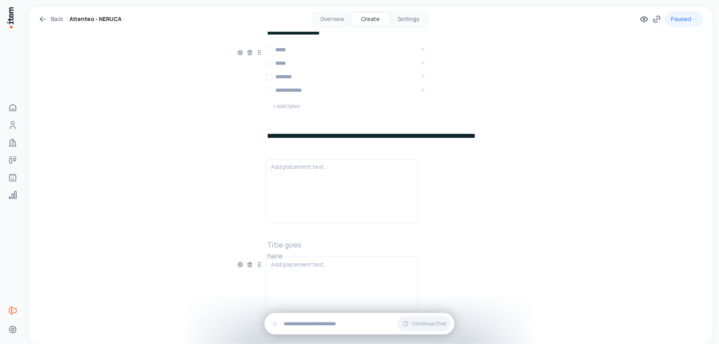
click at [292, 247] on h2 at bounding box center [292, 244] width 51 height 11
paste h2
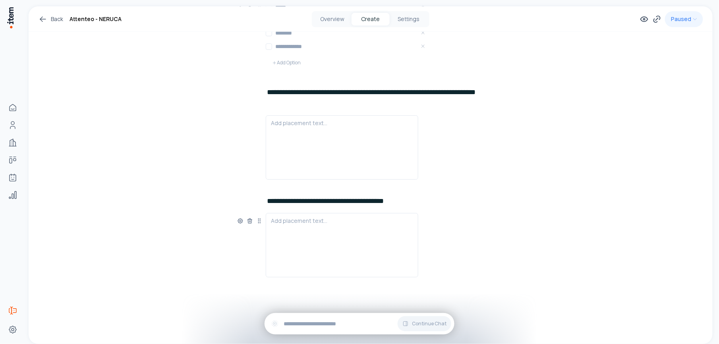
click at [486, 224] on div "Add placement text..." at bounding box center [370, 245] width 267 height 64
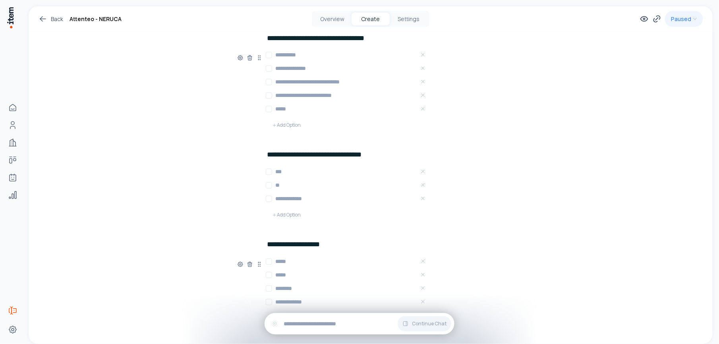
scroll to position [477, 0]
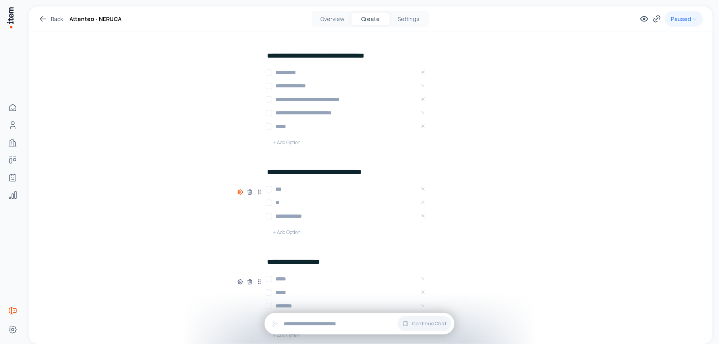
click at [237, 196] on icon at bounding box center [240, 192] width 6 height 6
click at [225, 221] on button "button" at bounding box center [225, 219] width 13 height 7
click at [539, 183] on div "**********" at bounding box center [371, 73] width 684 height 1088
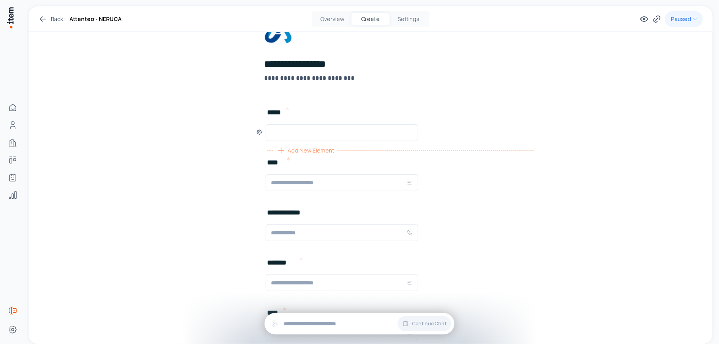
scroll to position [0, 0]
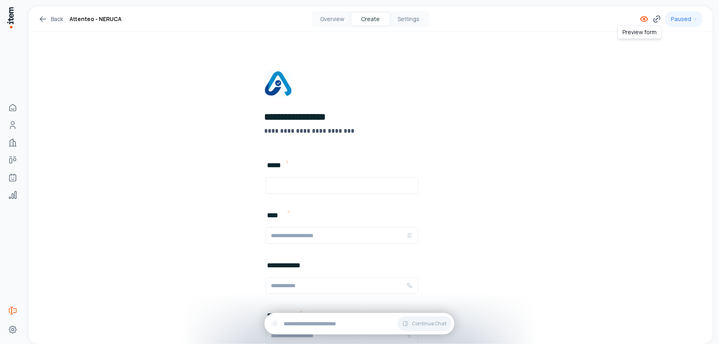
click at [539, 18] on icon at bounding box center [645, 19] width 2 height 2
click at [539, 16] on icon at bounding box center [645, 19] width 10 height 10
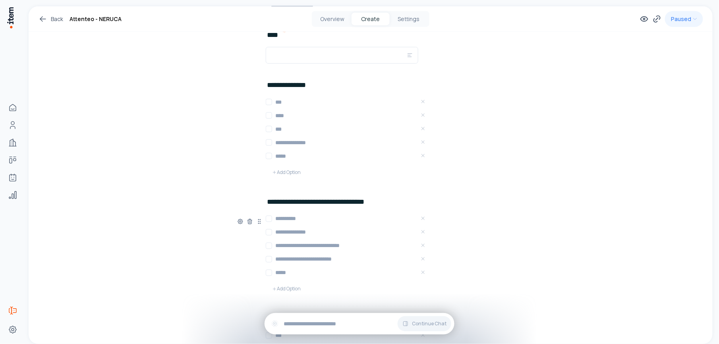
scroll to position [371, 0]
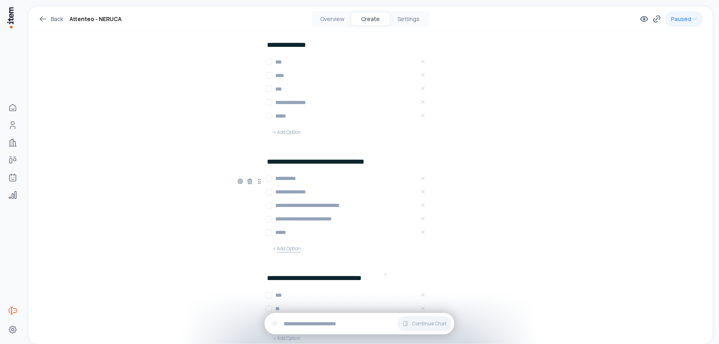
click at [287, 248] on button "Add Option" at bounding box center [286, 249] width 41 height 16
click at [421, 246] on icon "Remove Option 6" at bounding box center [424, 246] width 6 height 6
click at [237, 182] on icon at bounding box center [240, 181] width 6 height 6
click at [128, 154] on div "**********" at bounding box center [371, 179] width 684 height 1088
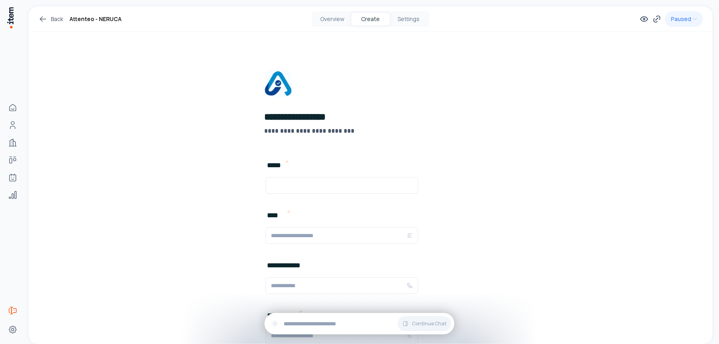
scroll to position [53, 0]
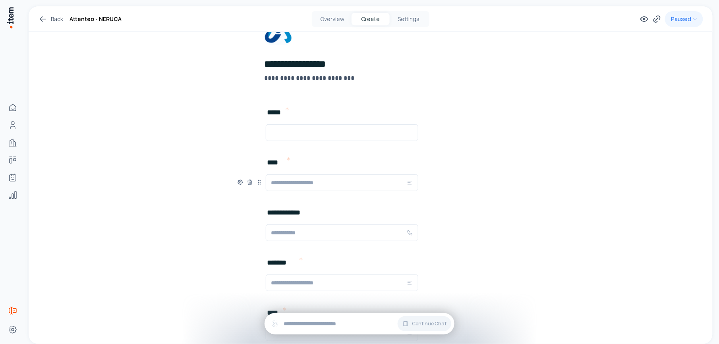
click at [320, 184] on input "text" at bounding box center [339, 183] width 136 height 10
drag, startPoint x: 328, startPoint y: 183, endPoint x: 268, endPoint y: 184, distance: 60.0
click at [268, 184] on div at bounding box center [342, 183] width 153 height 17
click at [283, 183] on input "text" at bounding box center [339, 183] width 136 height 10
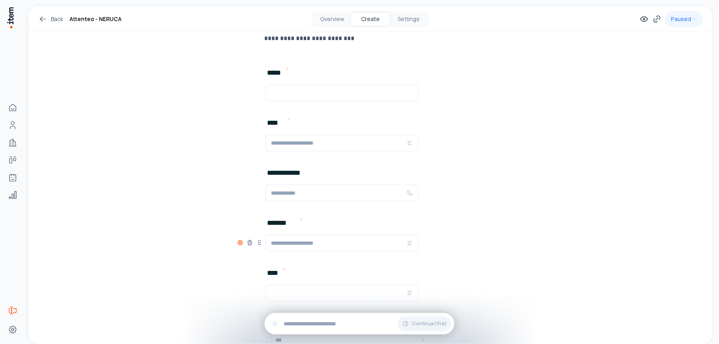
scroll to position [106, 0]
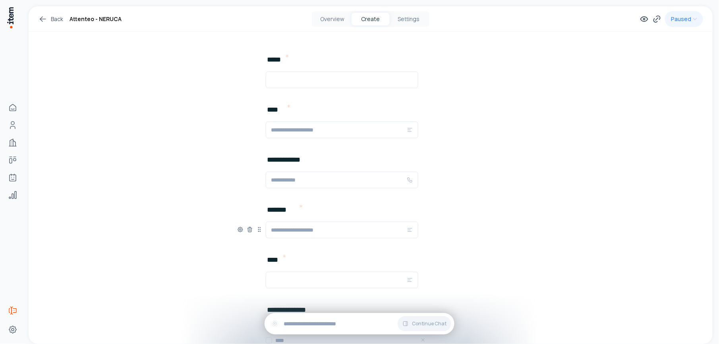
click at [289, 228] on input "text" at bounding box center [339, 230] width 136 height 10
click at [289, 229] on input "text" at bounding box center [339, 230] width 136 height 10
click at [279, 258] on div at bounding box center [342, 280] width 153 height 17
click at [287, 258] on input "text" at bounding box center [339, 280] width 136 height 10
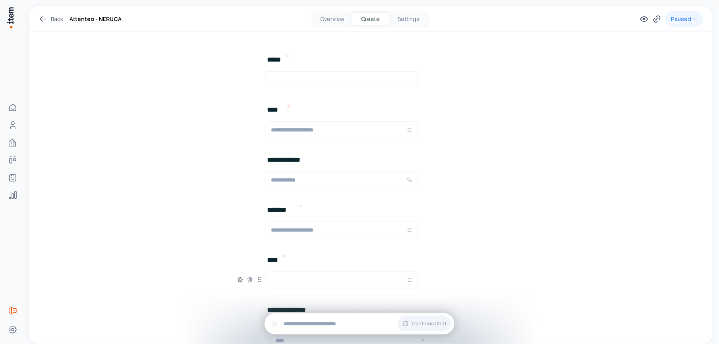
click at [408, 258] on icon at bounding box center [410, 280] width 6 height 6
click at [409, 228] on icon at bounding box center [410, 230] width 6 height 6
click at [409, 231] on icon at bounding box center [410, 230] width 6 height 6
click at [239, 230] on icon at bounding box center [240, 230] width 6 height 6
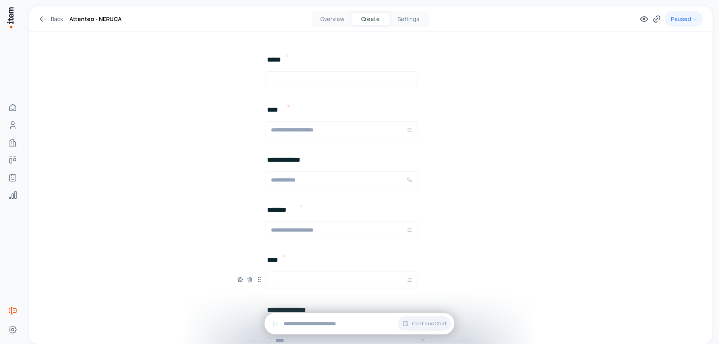
click at [285, 258] on input "text" at bounding box center [339, 280] width 136 height 10
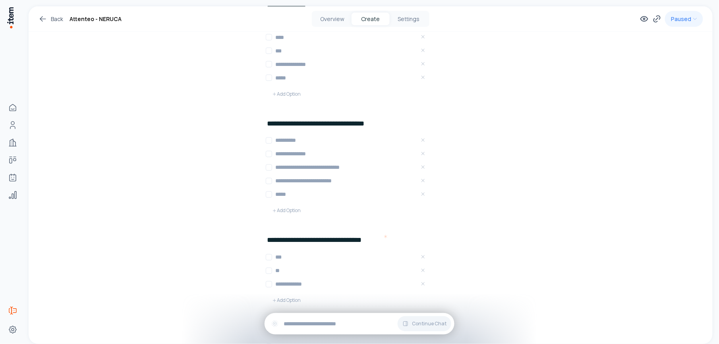
scroll to position [424, 0]
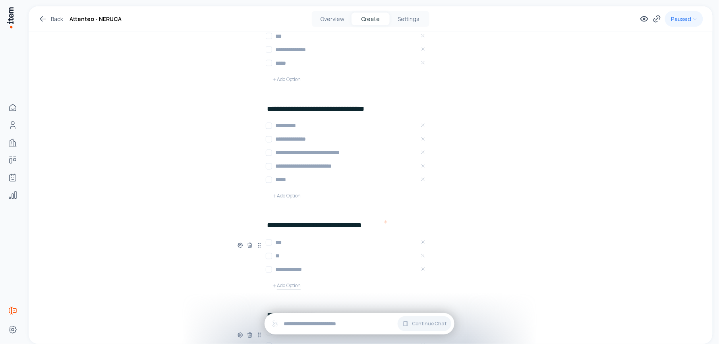
click at [293, 258] on button "Add Option" at bounding box center [286, 286] width 41 height 16
click at [291, 258] on h3 at bounding box center [351, 283] width 153 height 8
click at [319, 258] on h3 "*******" at bounding box center [351, 283] width 153 height 8
click at [160, 240] on div "**********" at bounding box center [371, 134] width 684 height 1102
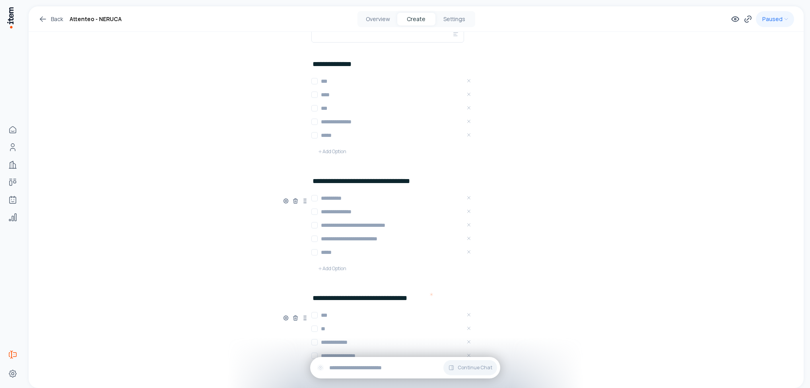
scroll to position [290, 0]
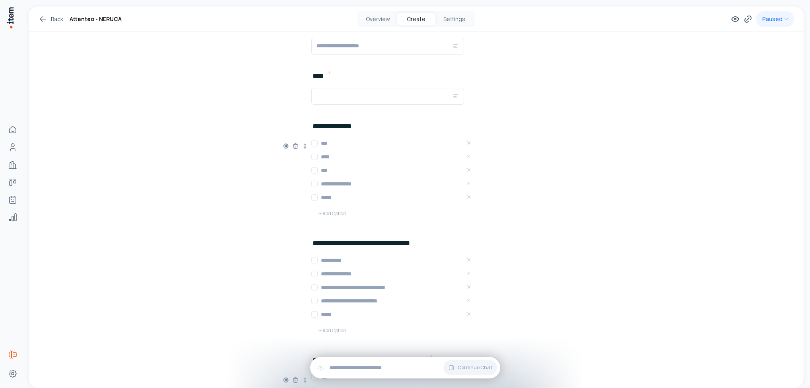
click at [361, 128] on div "**********" at bounding box center [416, 178] width 267 height 117
click at [355, 128] on h2 "**********" at bounding box center [336, 125] width 48 height 11
paste h2
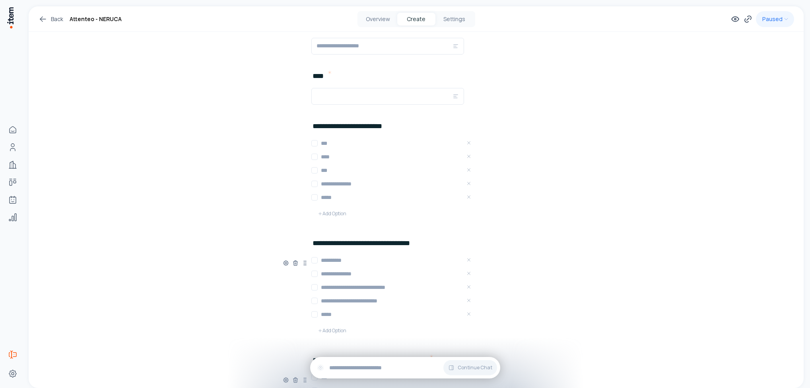
click at [373, 244] on h2 "**********" at bounding box center [370, 242] width 117 height 11
paste h2
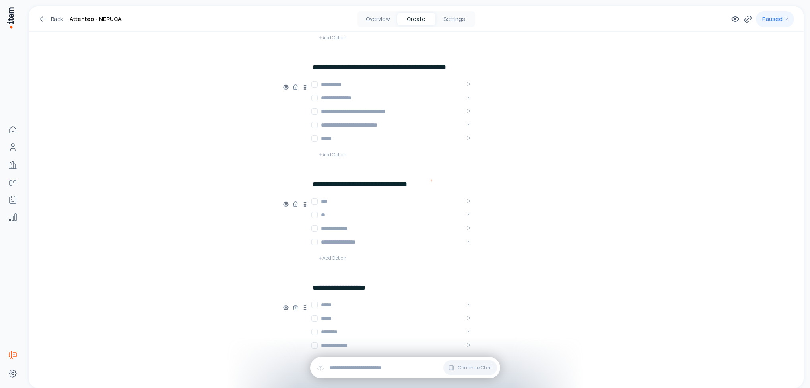
scroll to position [469, 0]
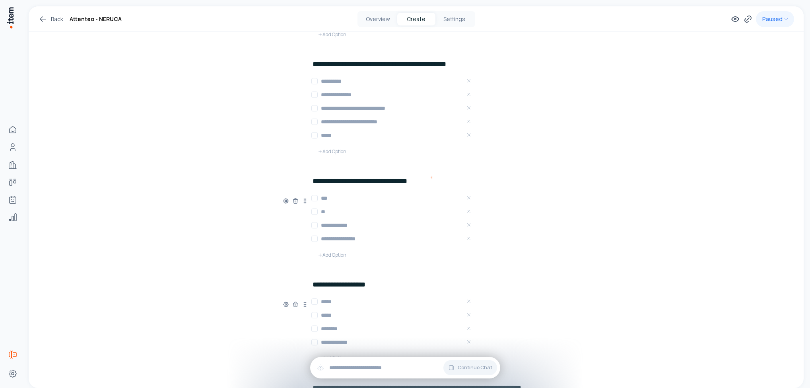
click at [334, 182] on h2 "**********" at bounding box center [370, 180] width 116 height 11
paste h2
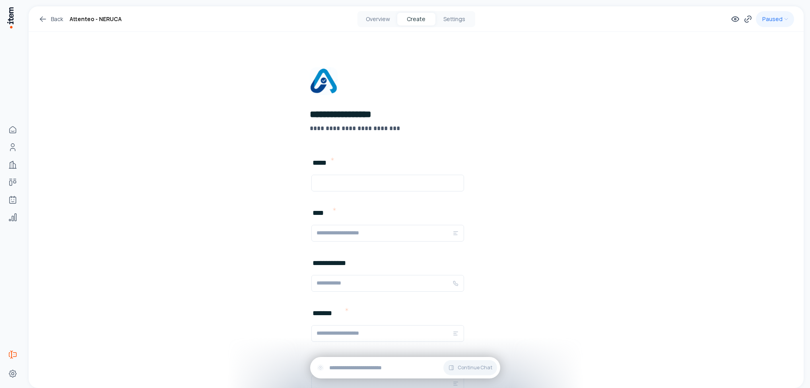
scroll to position [0, 0]
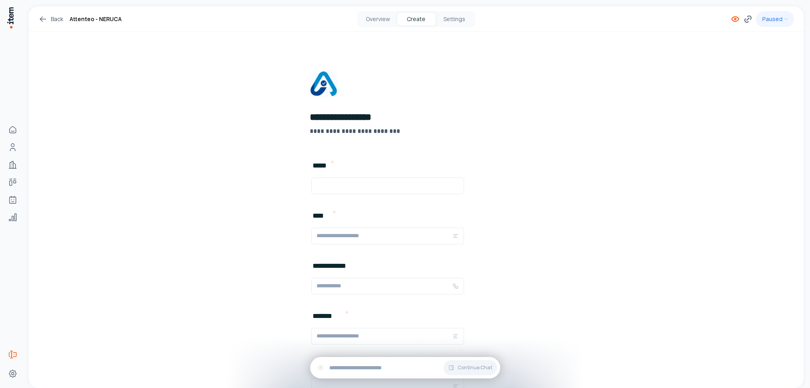
click at [539, 18] on icon at bounding box center [735, 19] width 10 height 10
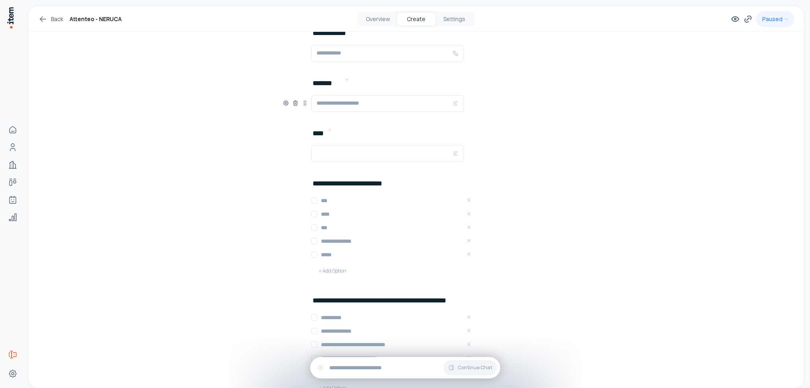
scroll to position [238, 0]
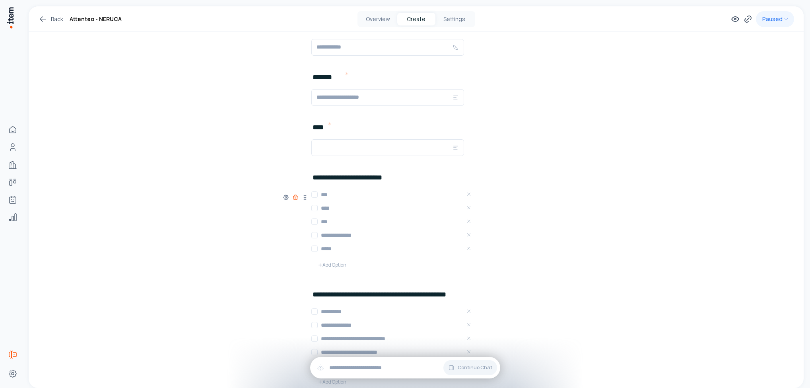
click at [292, 200] on icon at bounding box center [295, 197] width 6 height 6
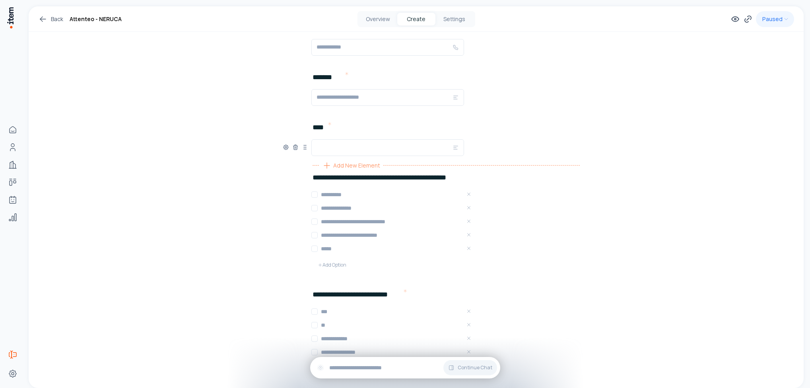
click at [345, 165] on span "Add New Element" at bounding box center [356, 165] width 47 height 9
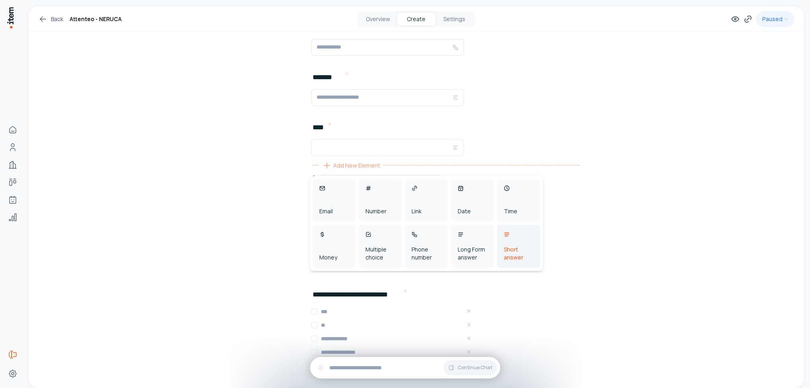
click at [514, 240] on div "Short answer" at bounding box center [518, 246] width 43 height 43
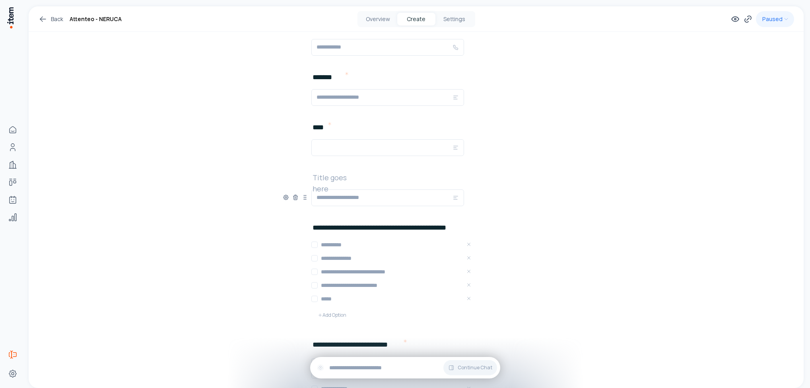
click at [340, 176] on h2 at bounding box center [337, 177] width 51 height 11
paste h2
click at [283, 197] on icon at bounding box center [285, 197] width 5 height 5
click at [271, 241] on button "button" at bounding box center [270, 240] width 13 height 7
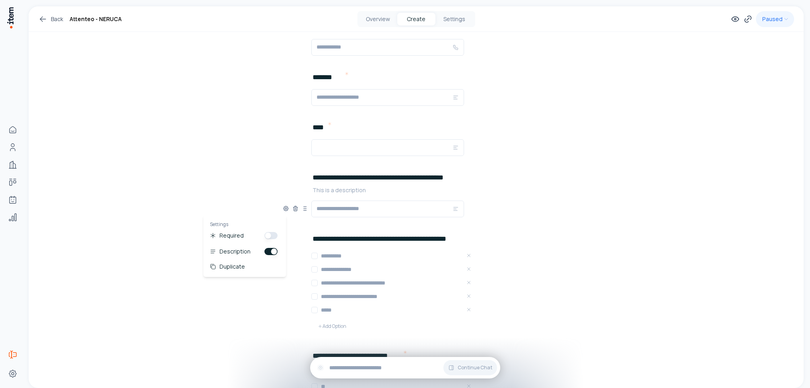
click at [233, 152] on div "**********" at bounding box center [416, 291] width 775 height 1046
click at [333, 192] on p at bounding box center [445, 190] width 267 height 8
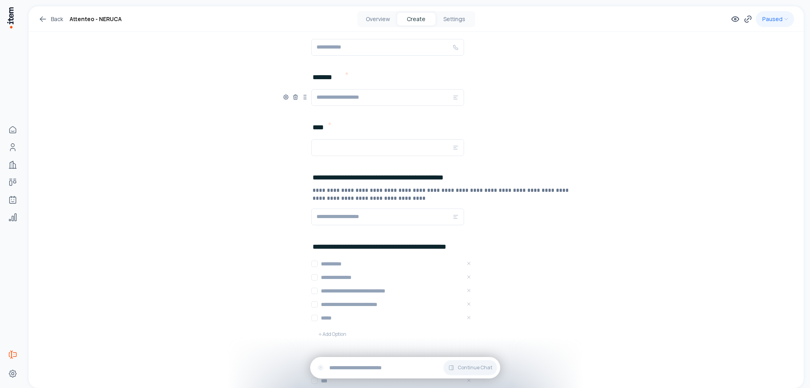
click at [532, 91] on div at bounding box center [416, 97] width 267 height 17
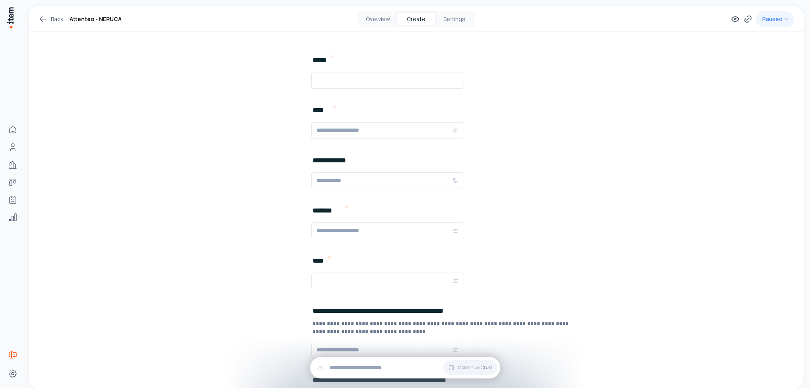
scroll to position [0, 0]
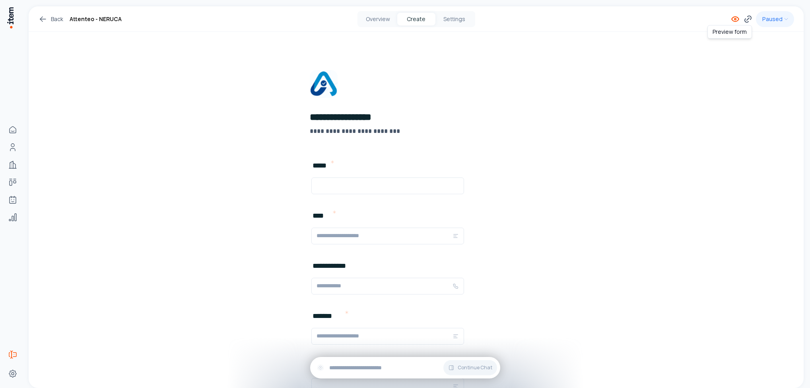
click at [539, 18] on icon at bounding box center [735, 19] width 2 height 2
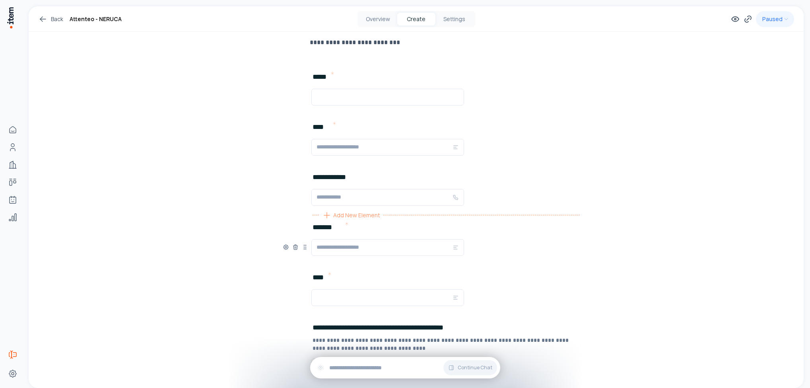
scroll to position [179, 0]
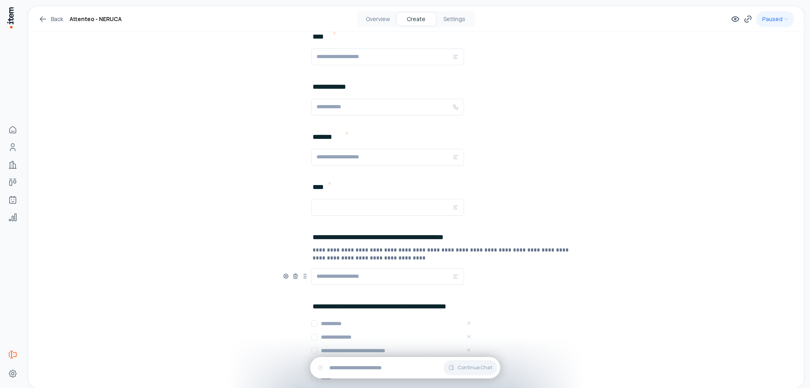
click at [376, 238] on h2 "**********" at bounding box center [392, 236] width 160 height 11
click at [396, 258] on h2 "**********" at bounding box center [393, 306] width 162 height 11
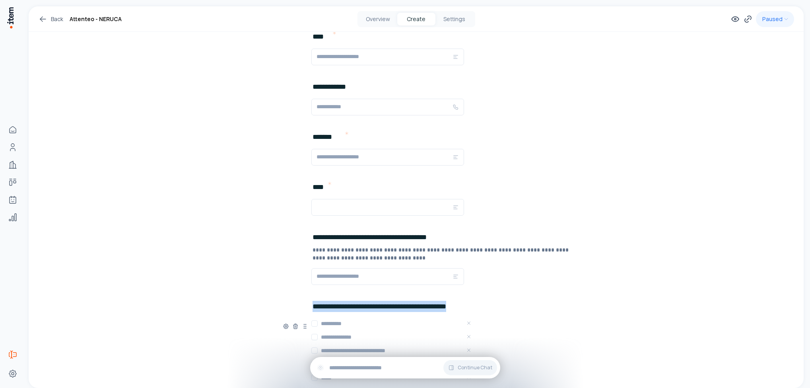
click at [396, 258] on h2 "**********" at bounding box center [393, 306] width 162 height 11
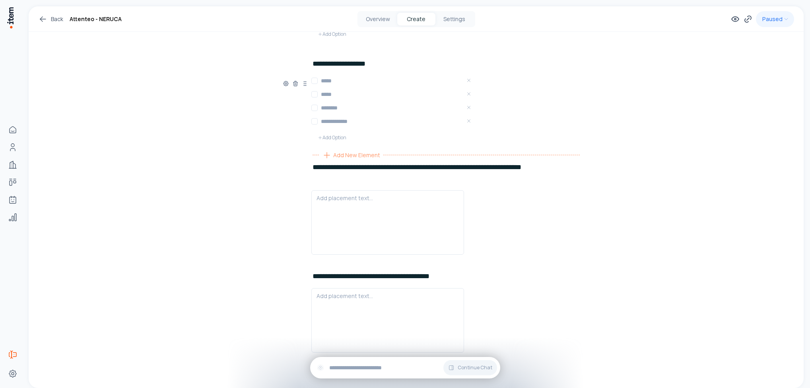
scroll to position [656, 0]
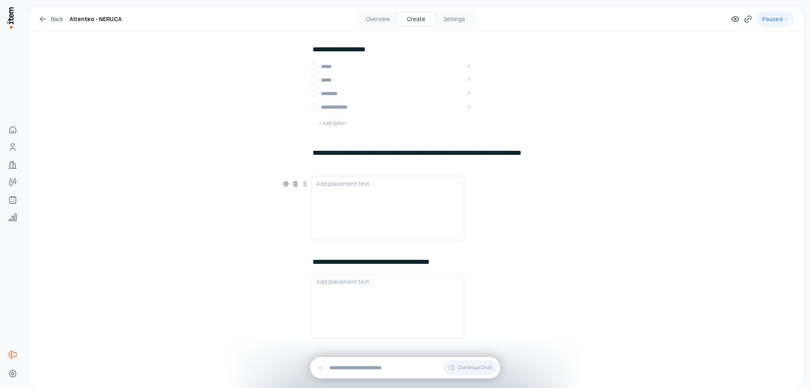
click at [371, 154] on h2 "**********" at bounding box center [430, 158] width 237 height 22
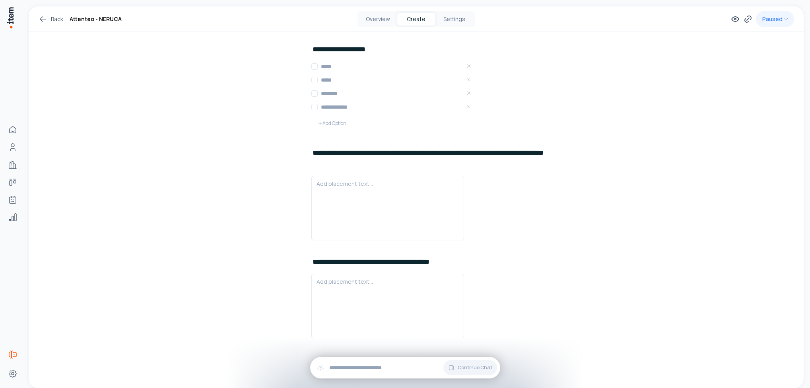
scroll to position [537, 0]
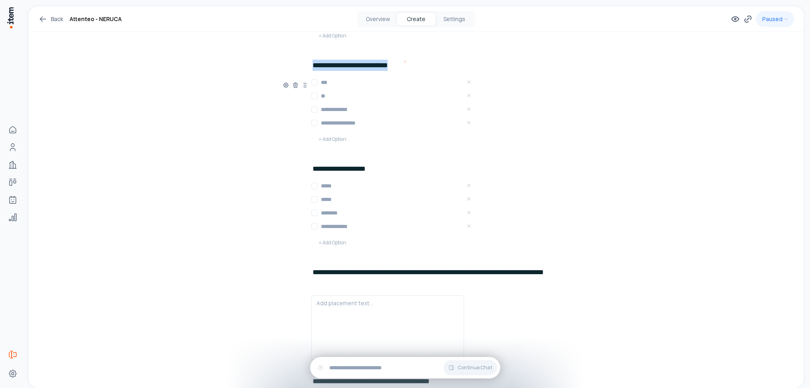
drag, startPoint x: 309, startPoint y: 67, endPoint x: 407, endPoint y: 70, distance: 97.4
click at [407, 70] on div "**********" at bounding box center [416, 111] width 267 height 103
copy h2 "**********"
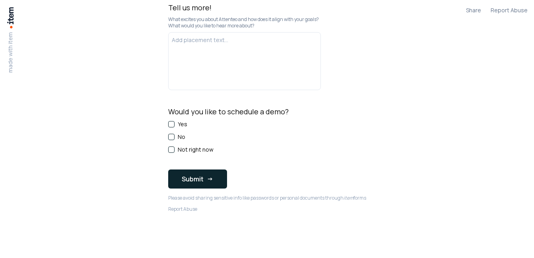
scroll to position [362, 0]
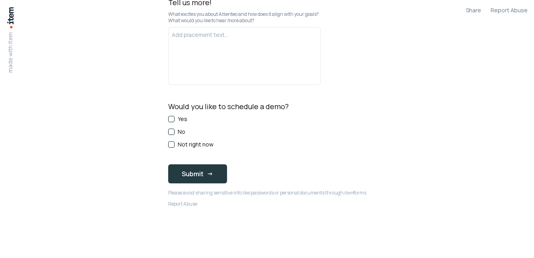
click at [193, 176] on button "Submit" at bounding box center [197, 174] width 59 height 19
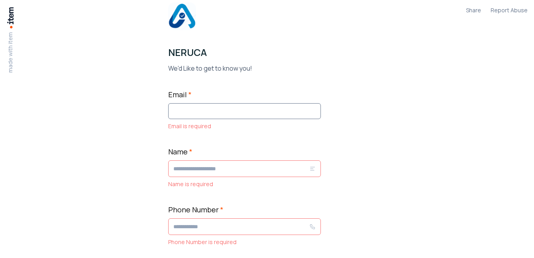
scroll to position [0, 0]
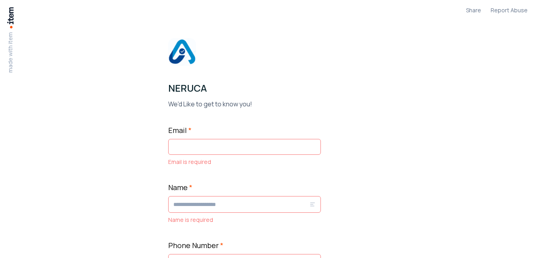
click at [179, 54] on img at bounding box center [182, 52] width 28 height 28
click at [197, 105] on p "We'd Like to get to know you!" at bounding box center [267, 104] width 198 height 10
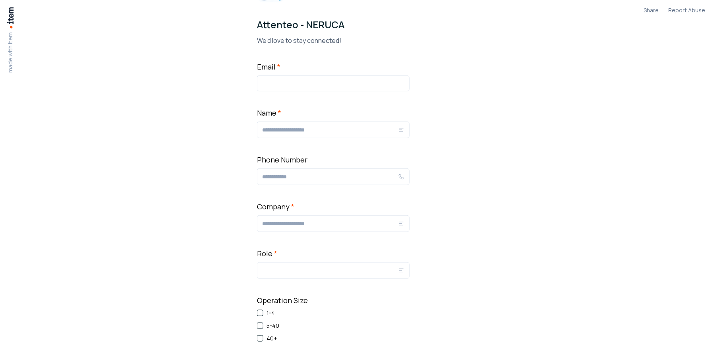
scroll to position [53, 0]
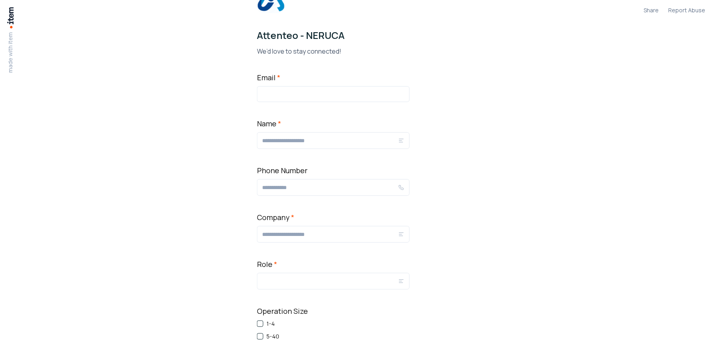
click at [299, 143] on input "Name *" at bounding box center [330, 141] width 136 height 10
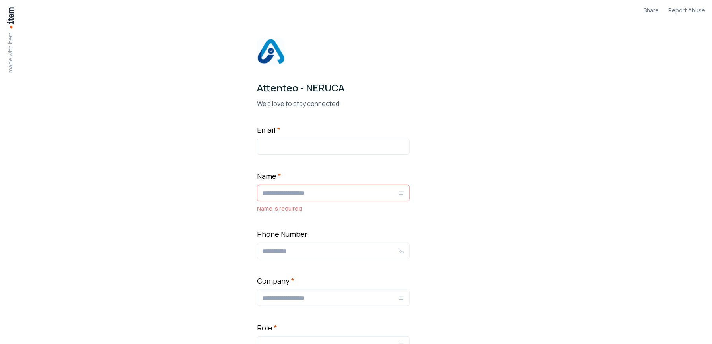
scroll to position [0, 0]
click at [282, 147] on input "Email *" at bounding box center [333, 147] width 153 height 16
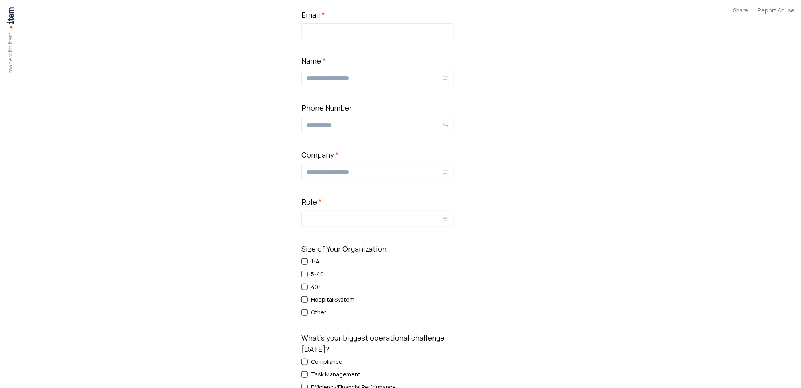
scroll to position [60, 0]
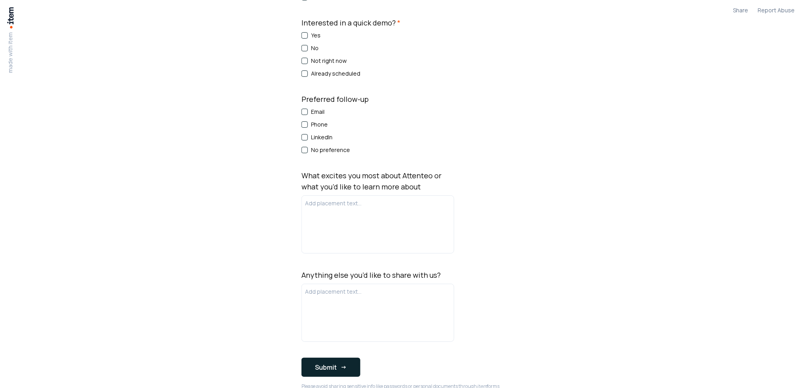
scroll to position [575, 0]
